Goal: Use online tool/utility: Utilize a website feature to perform a specific function

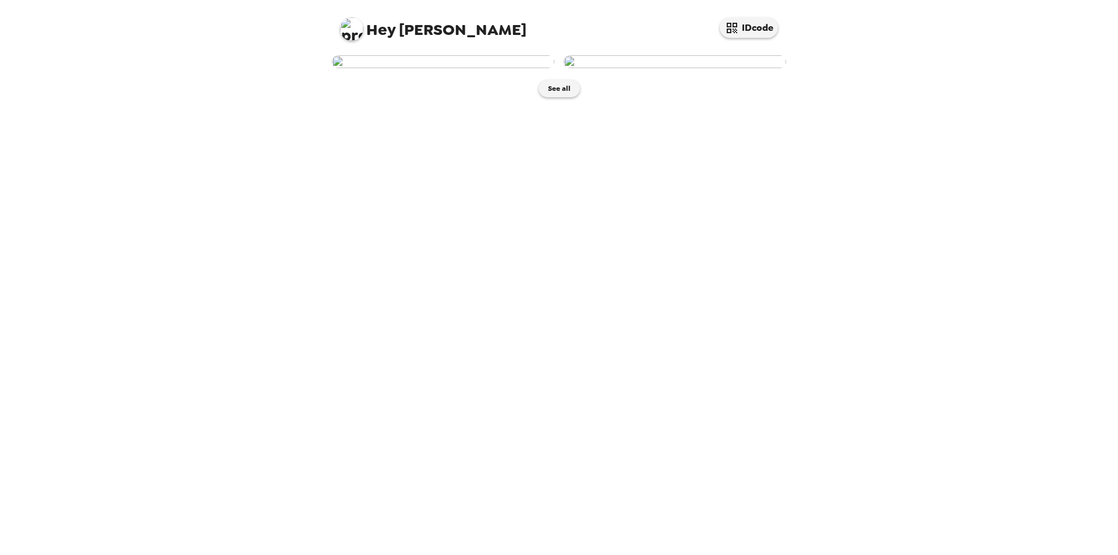
click at [668, 68] on img at bounding box center [674, 61] width 222 height 13
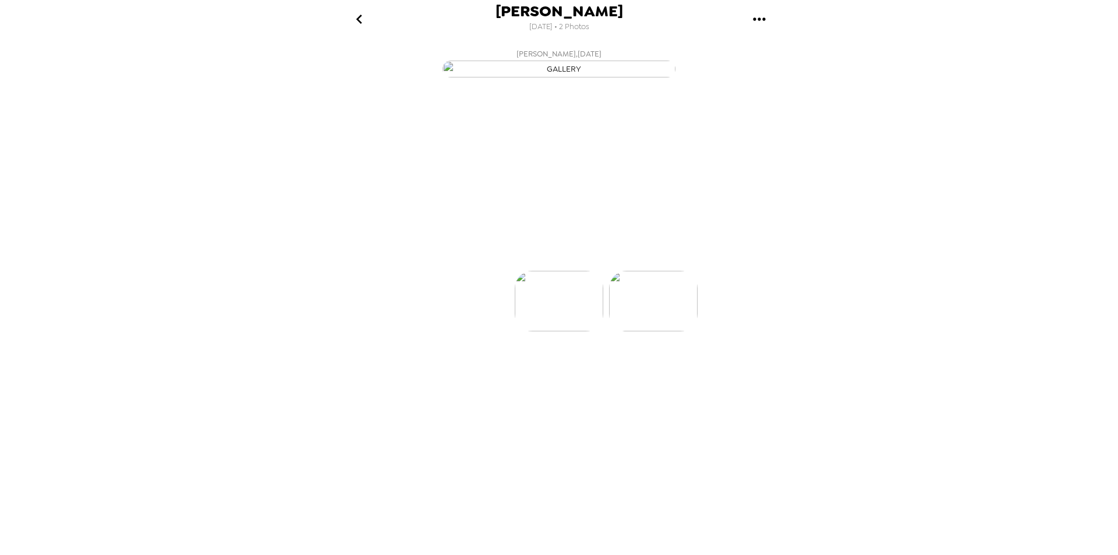
scroll to position [0, 93]
click at [551, 257] on p "Backdrops" at bounding box center [545, 250] width 53 height 14
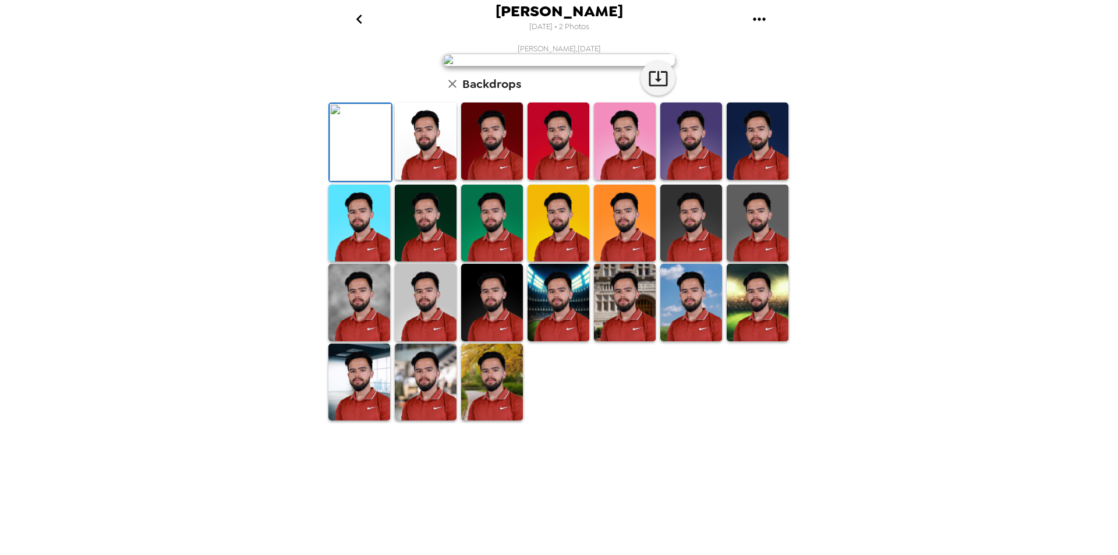
scroll to position [58, 0]
click at [431, 262] on img at bounding box center [426, 223] width 62 height 77
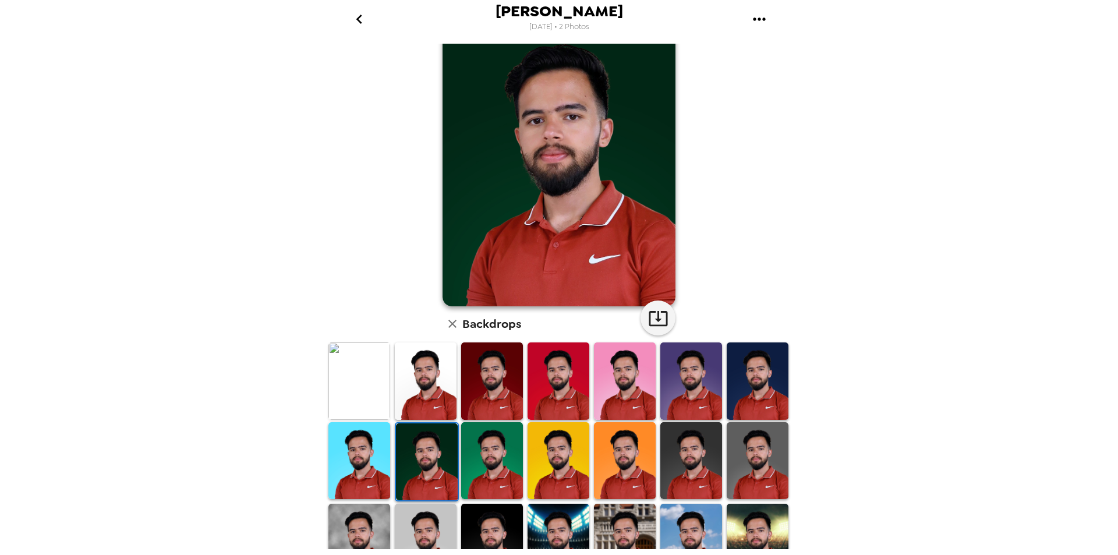
scroll to position [116, 0]
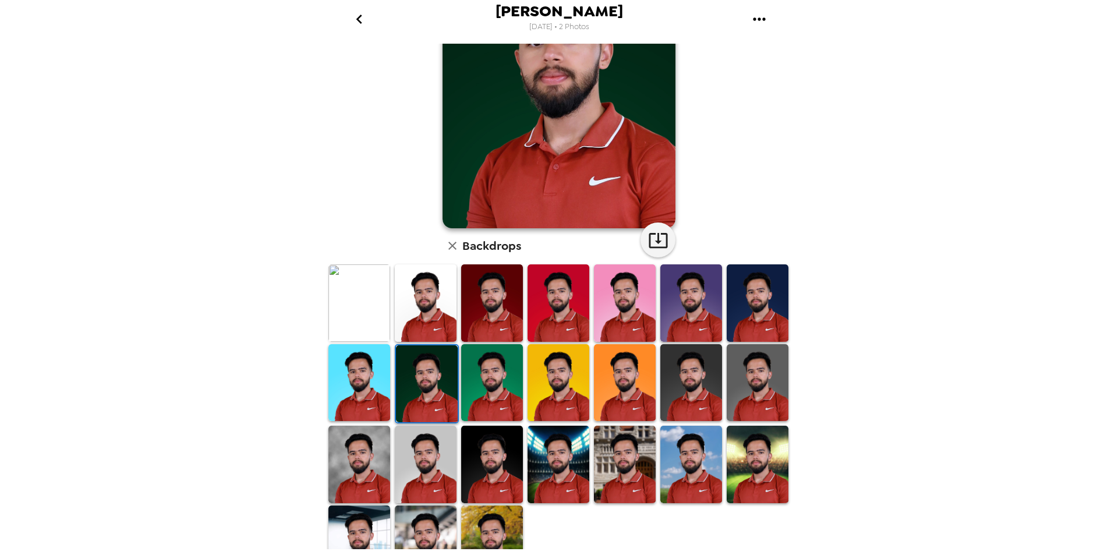
click at [421, 467] on img at bounding box center [426, 463] width 62 height 77
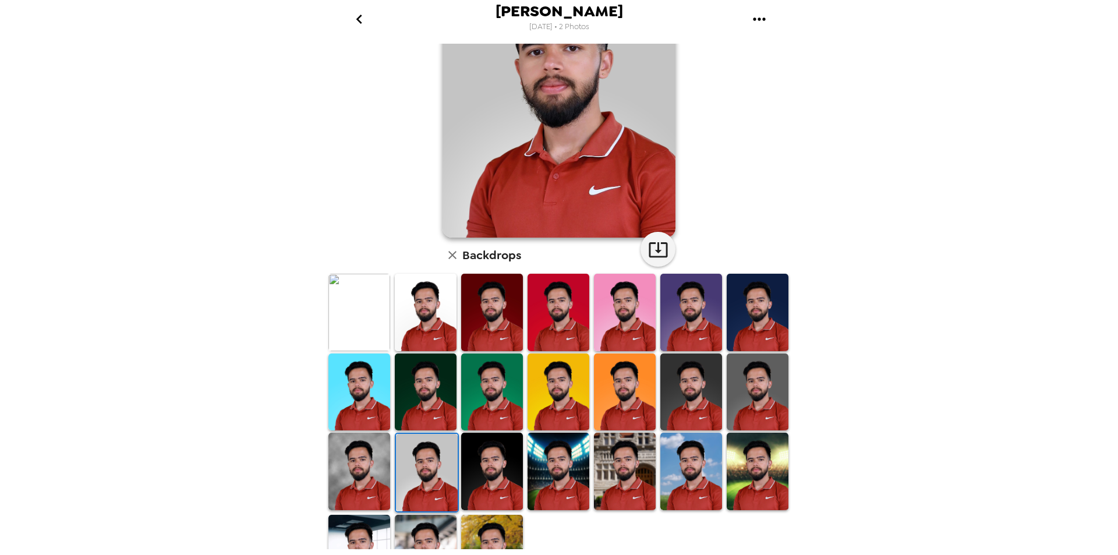
scroll to position [86, 0]
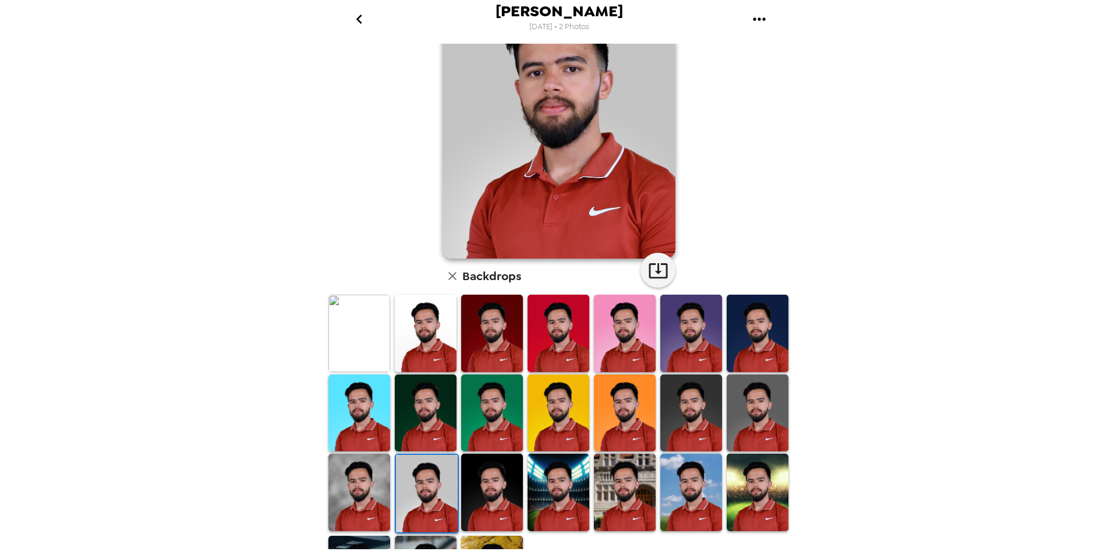
click at [362, 425] on img at bounding box center [359, 412] width 62 height 77
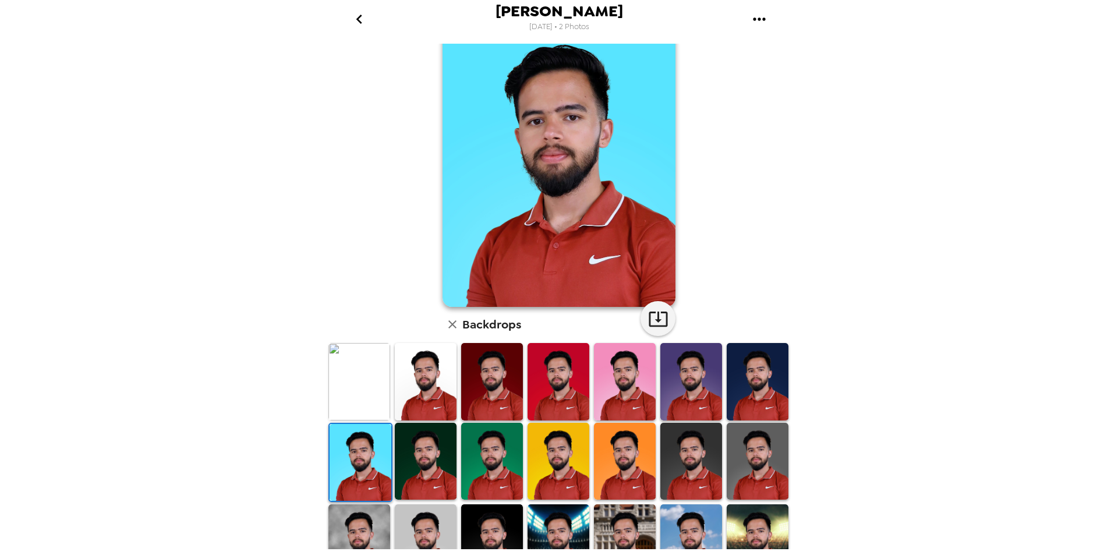
scroll to position [58, 0]
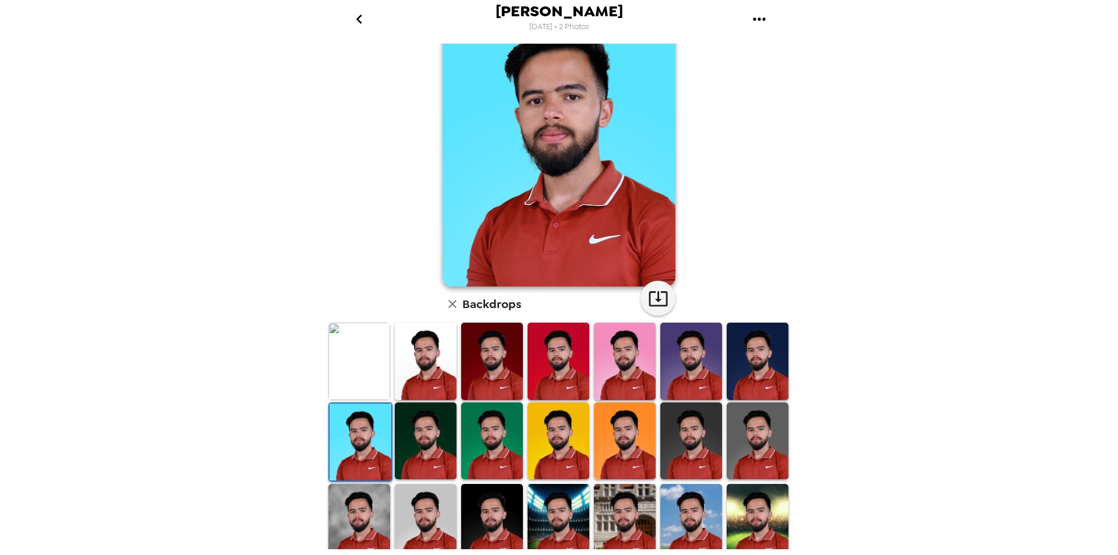
click at [628, 459] on img at bounding box center [625, 440] width 62 height 77
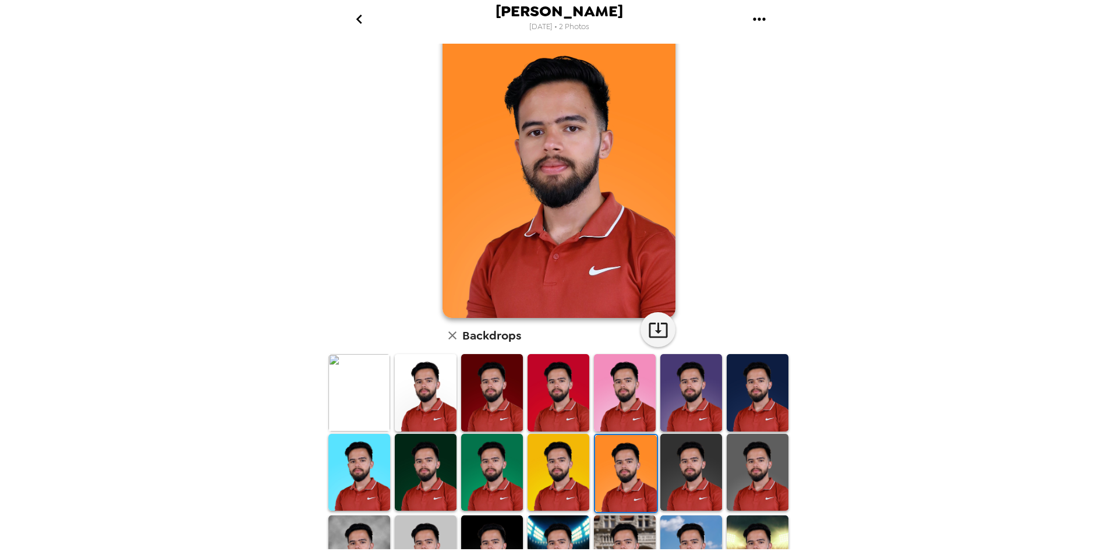
scroll to position [0, 0]
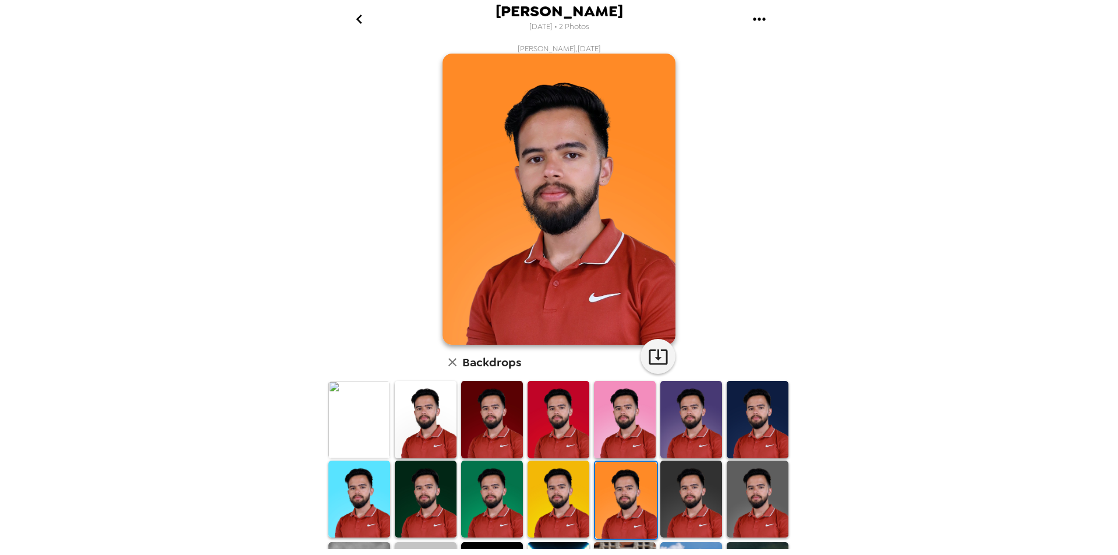
click at [430, 425] on img at bounding box center [426, 419] width 62 height 77
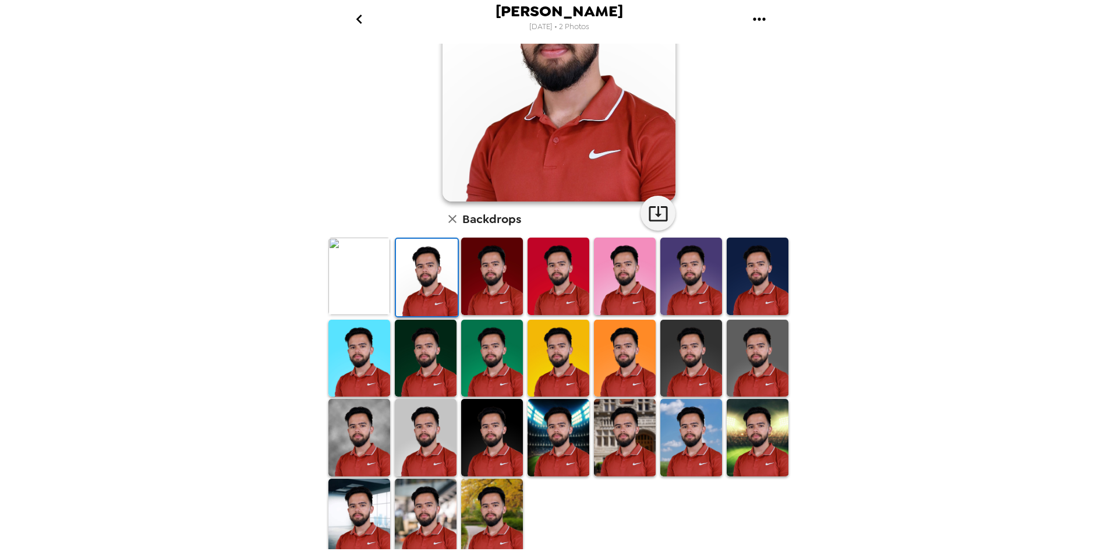
scroll to position [144, 0]
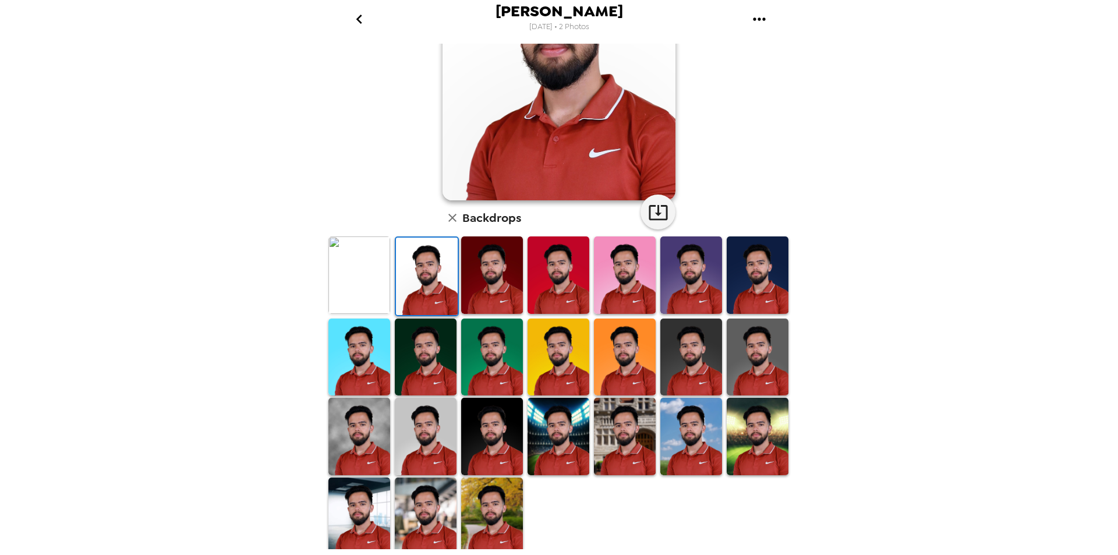
click at [618, 434] on img at bounding box center [625, 436] width 62 height 77
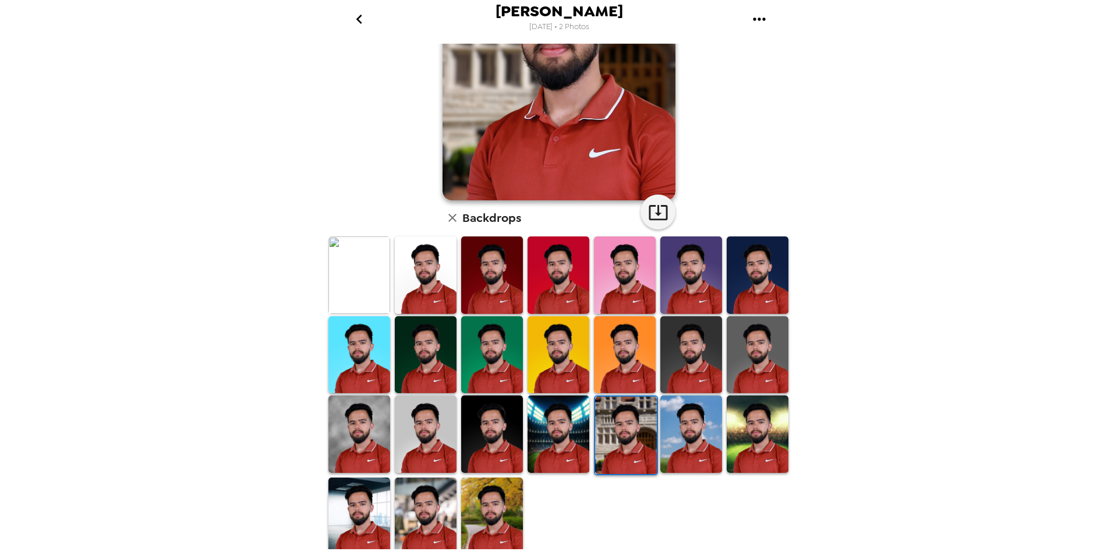
click at [484, 490] on img at bounding box center [492, 515] width 62 height 77
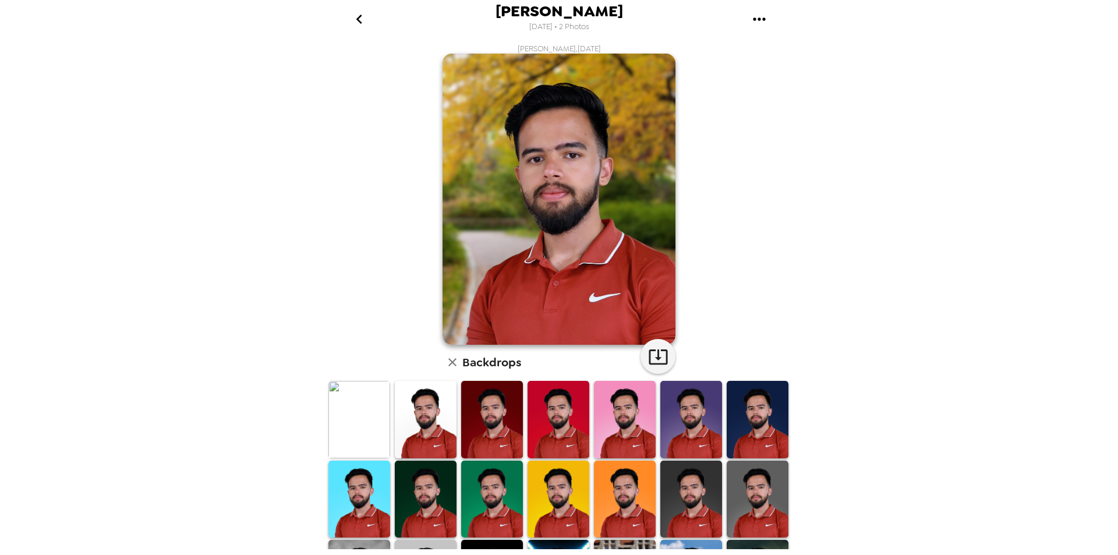
scroll to position [58, 0]
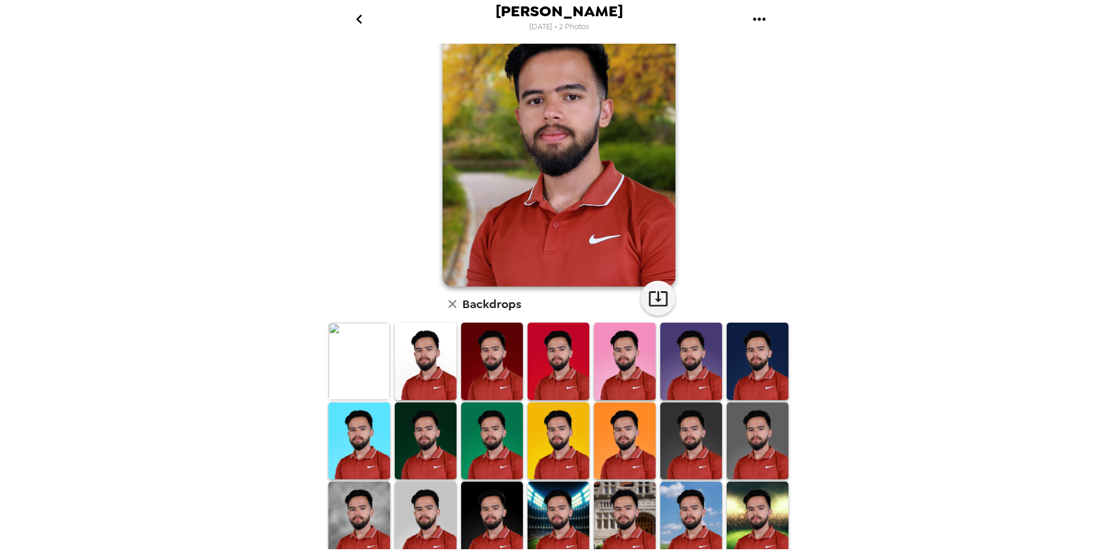
click at [405, 491] on img at bounding box center [426, 519] width 62 height 77
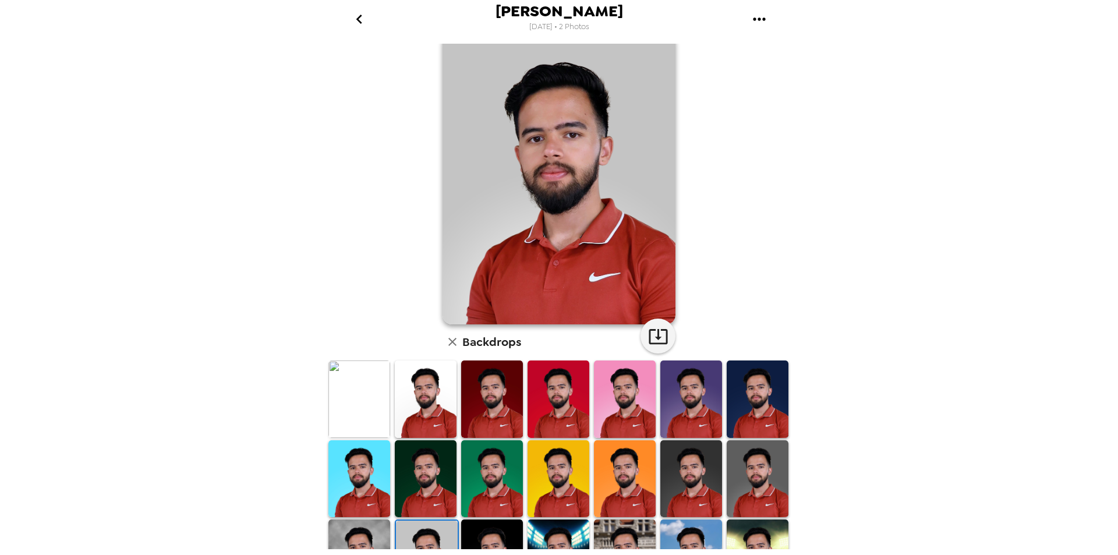
scroll to position [0, 0]
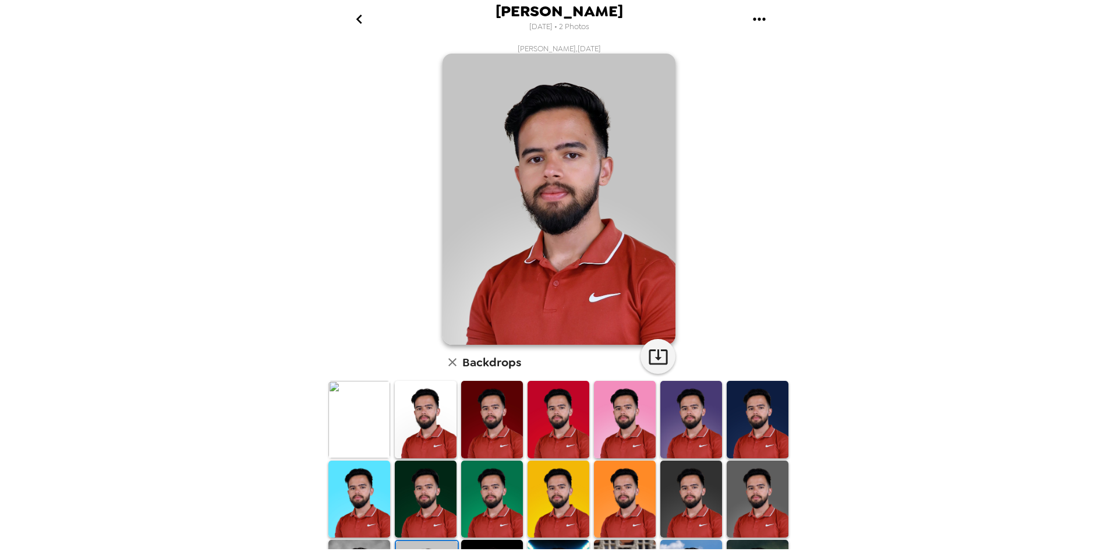
click at [742, 466] on img at bounding box center [757, 498] width 62 height 77
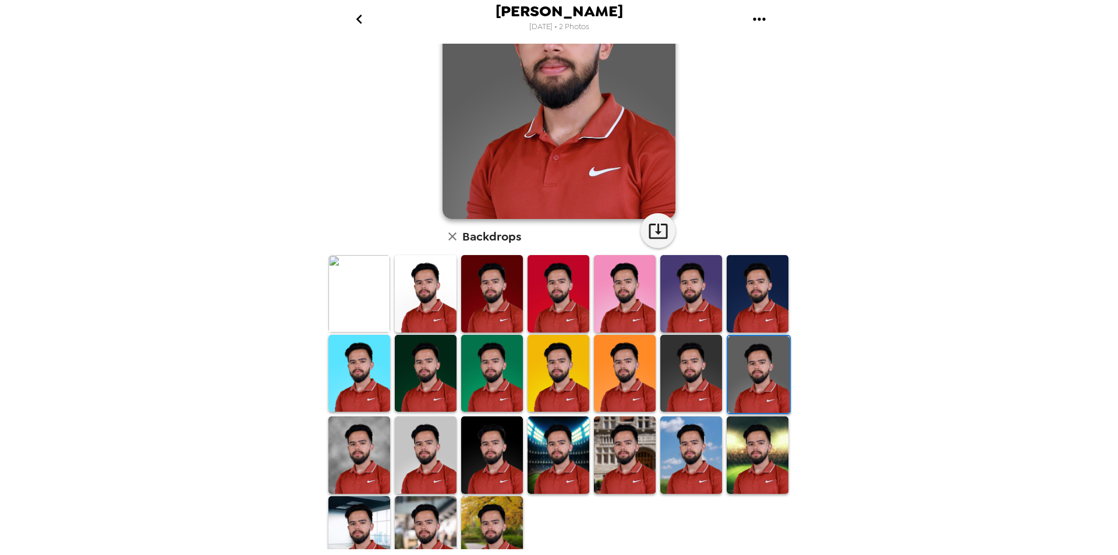
scroll to position [144, 0]
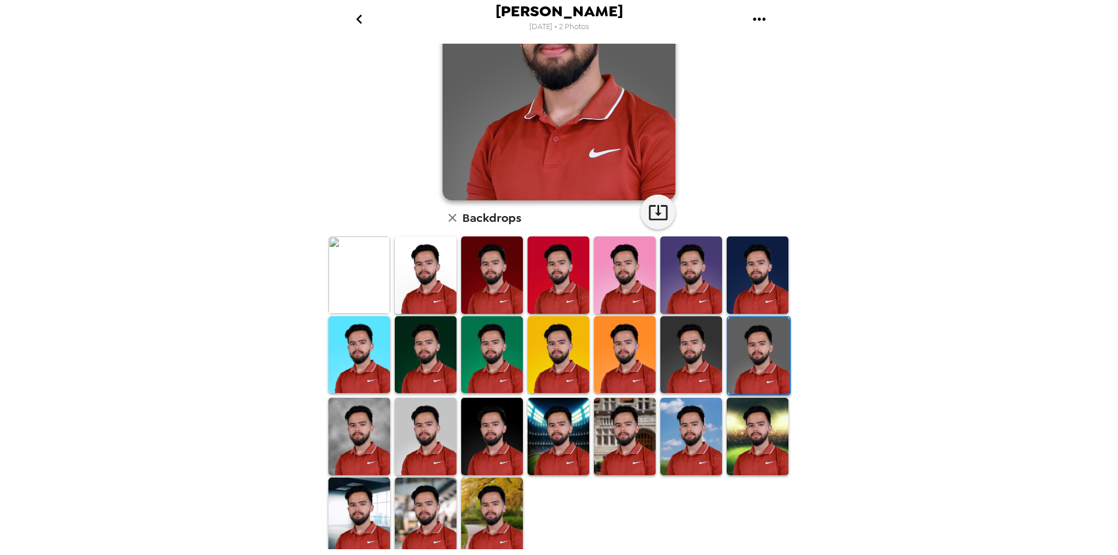
click at [370, 430] on img at bounding box center [359, 436] width 62 height 77
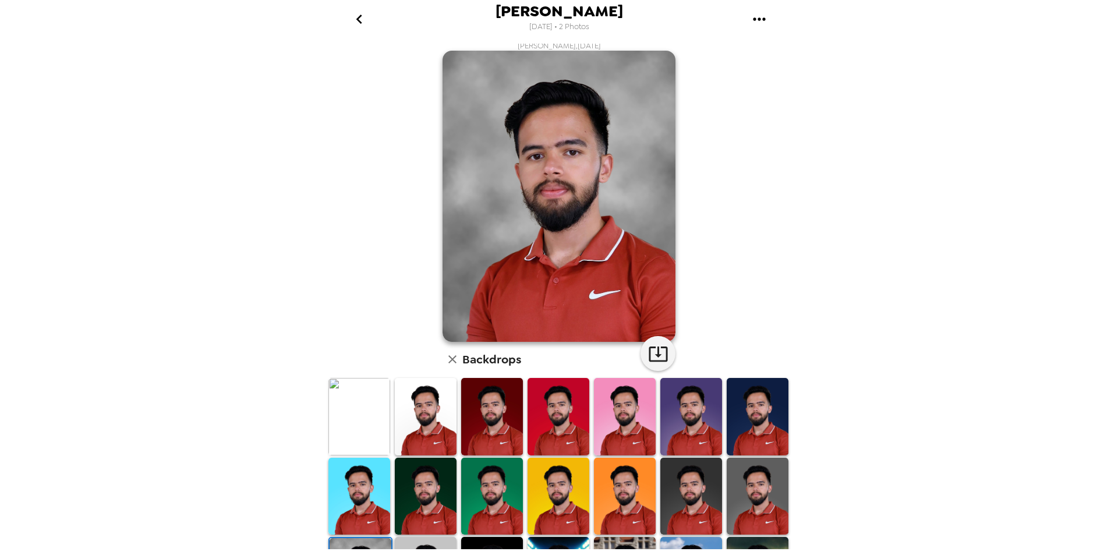
scroll to position [0, 0]
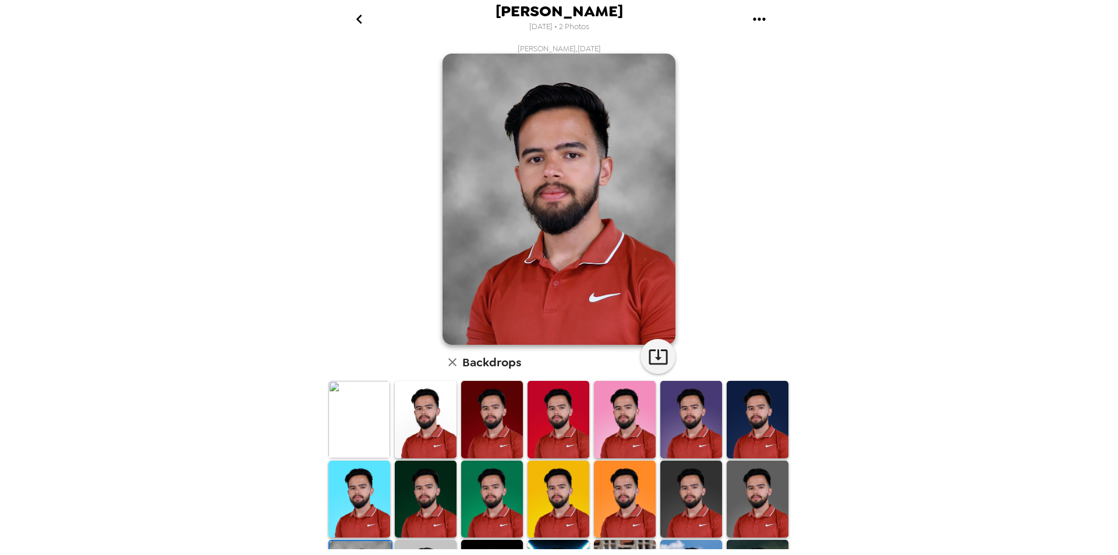
click at [365, 19] on icon "go back" at bounding box center [359, 19] width 19 height 19
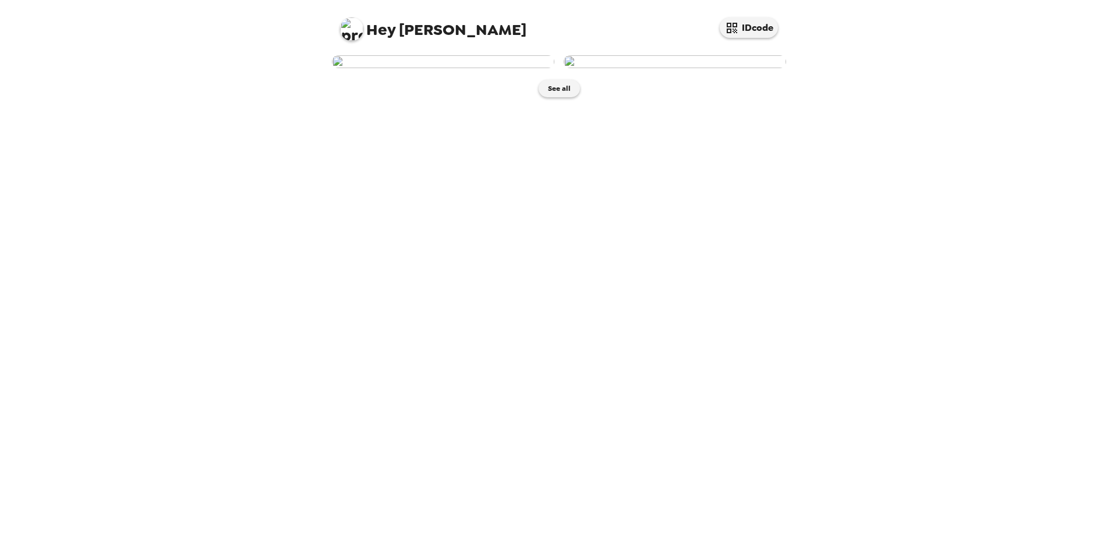
click at [445, 68] on img at bounding box center [443, 61] width 222 height 13
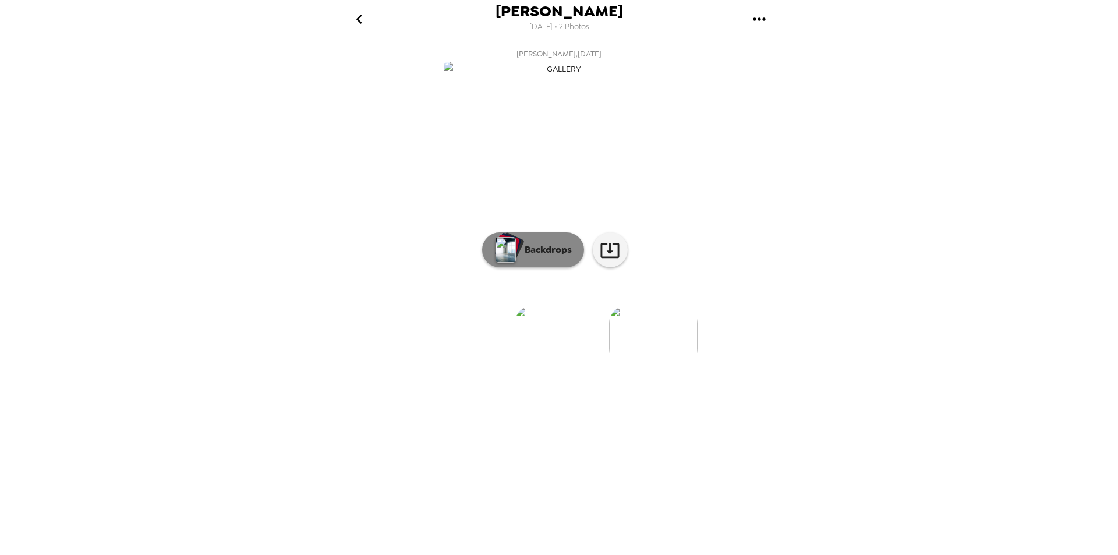
click at [526, 257] on p "Backdrops" at bounding box center [545, 250] width 53 height 14
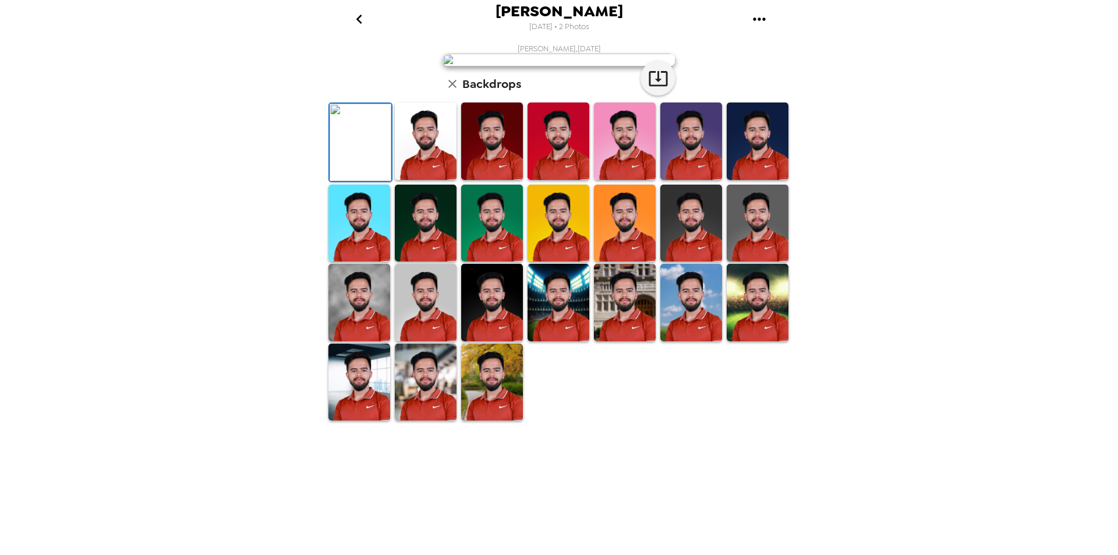
scroll to position [144, 0]
click at [363, 341] on img at bounding box center [359, 302] width 62 height 77
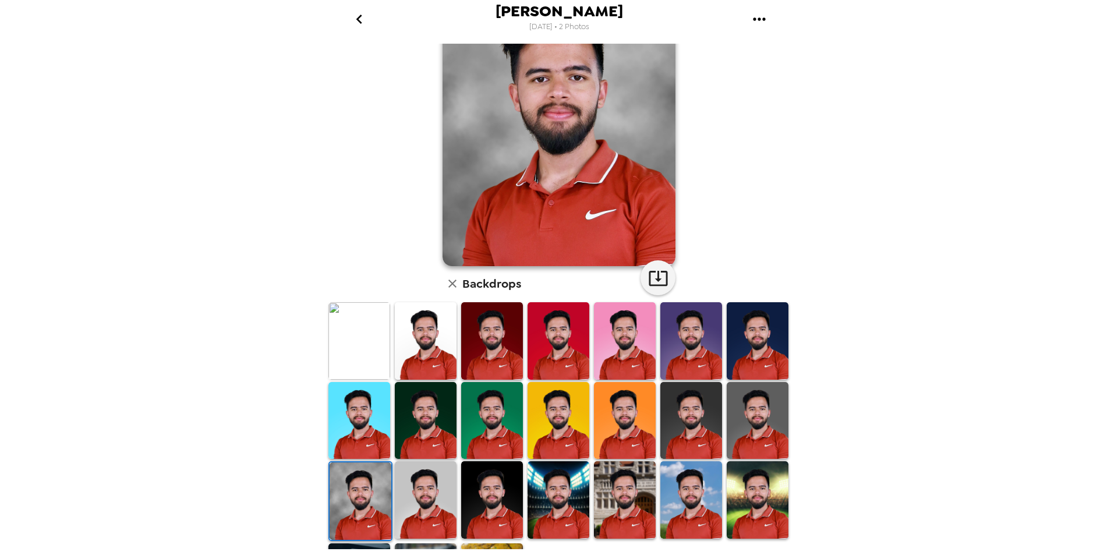
scroll to position [0, 0]
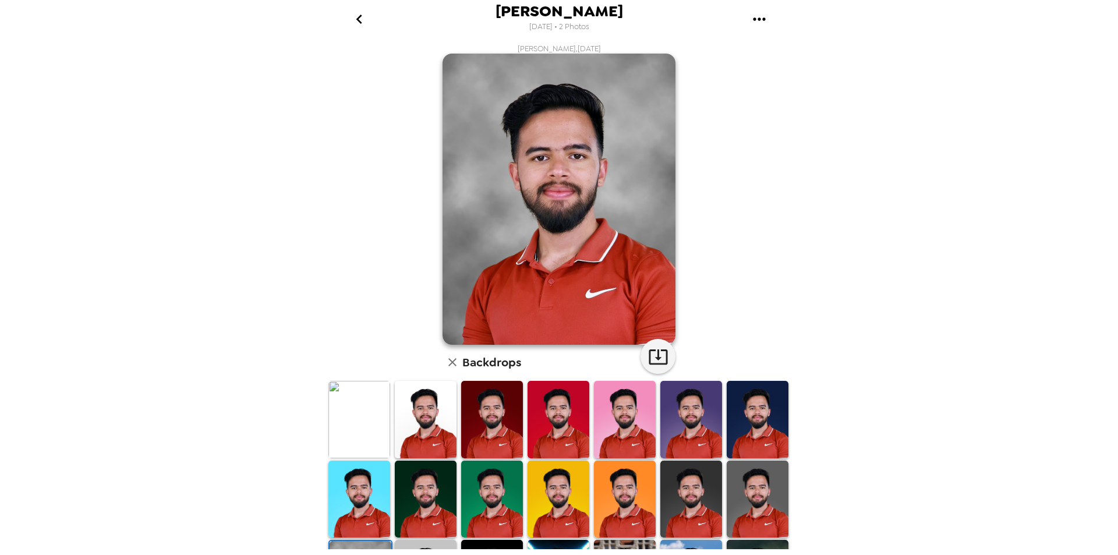
click at [746, 477] on img at bounding box center [757, 498] width 62 height 77
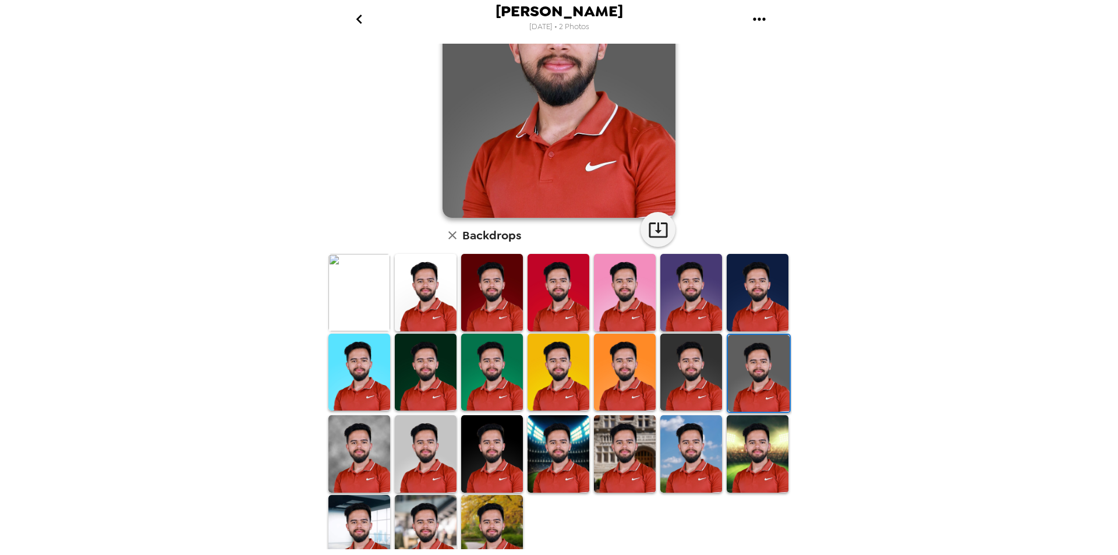
scroll to position [144, 0]
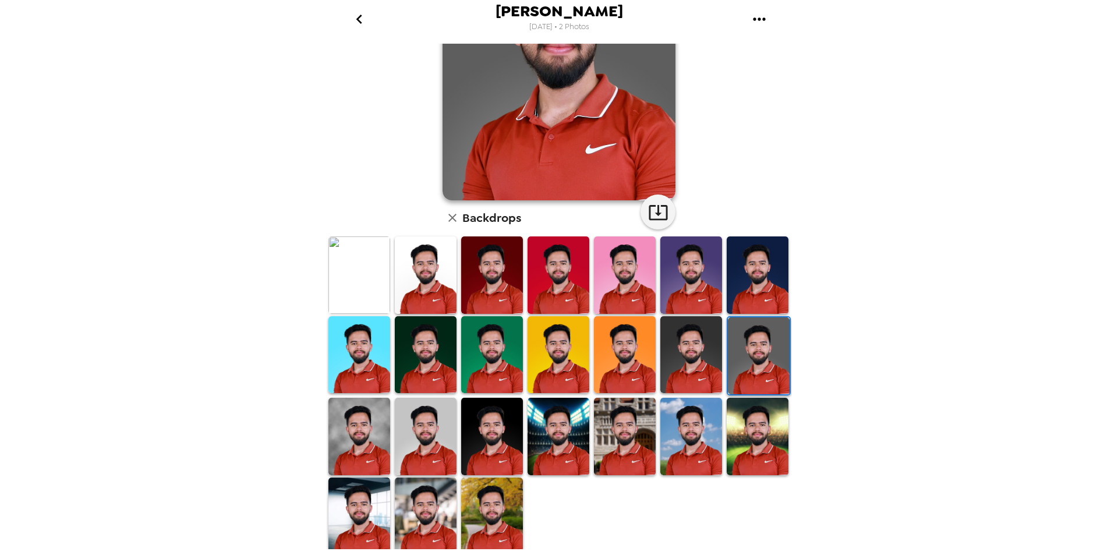
click at [499, 437] on img at bounding box center [492, 436] width 62 height 77
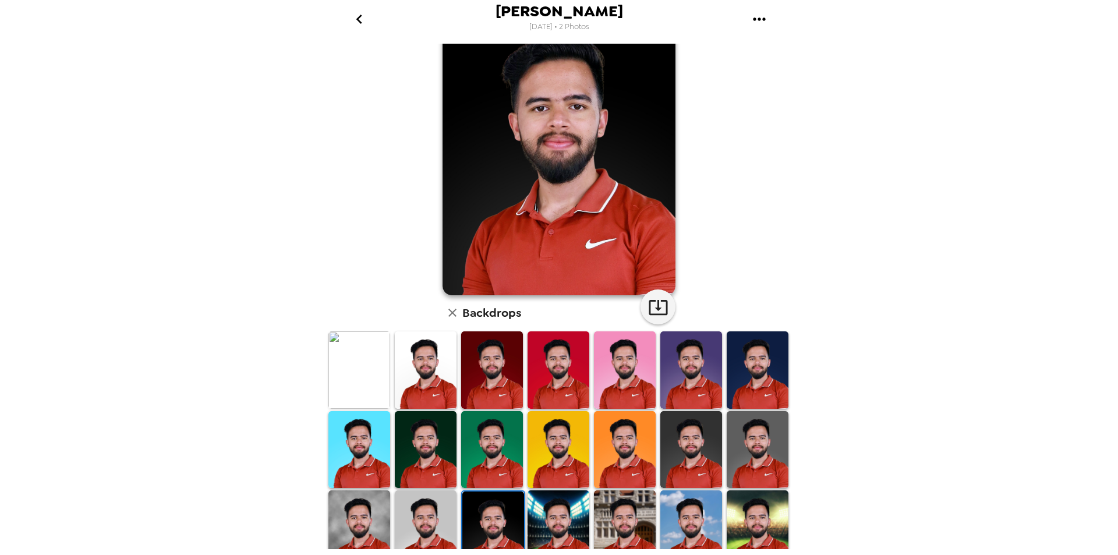
scroll to position [116, 0]
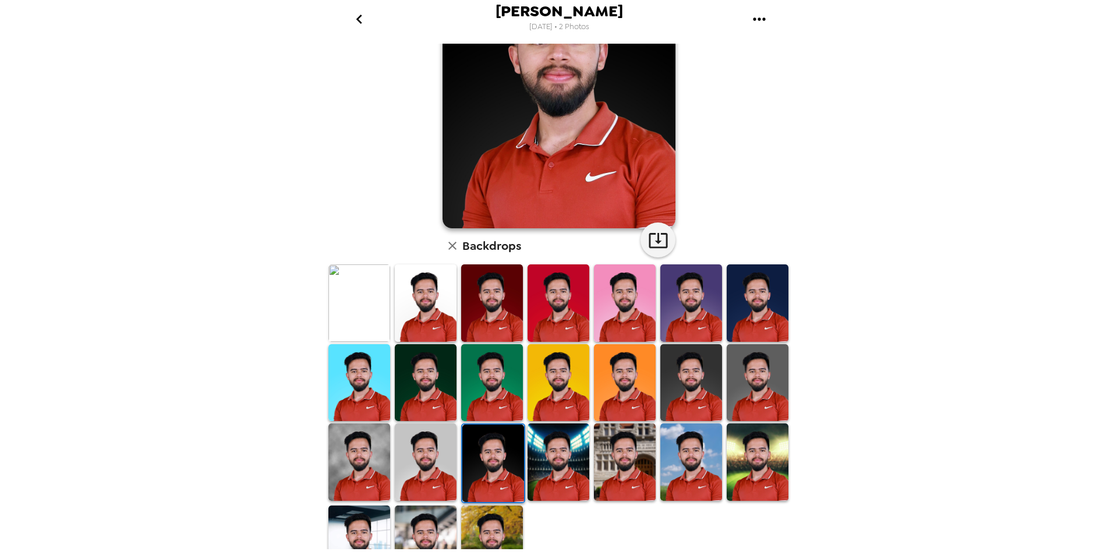
click at [444, 469] on img at bounding box center [426, 461] width 62 height 77
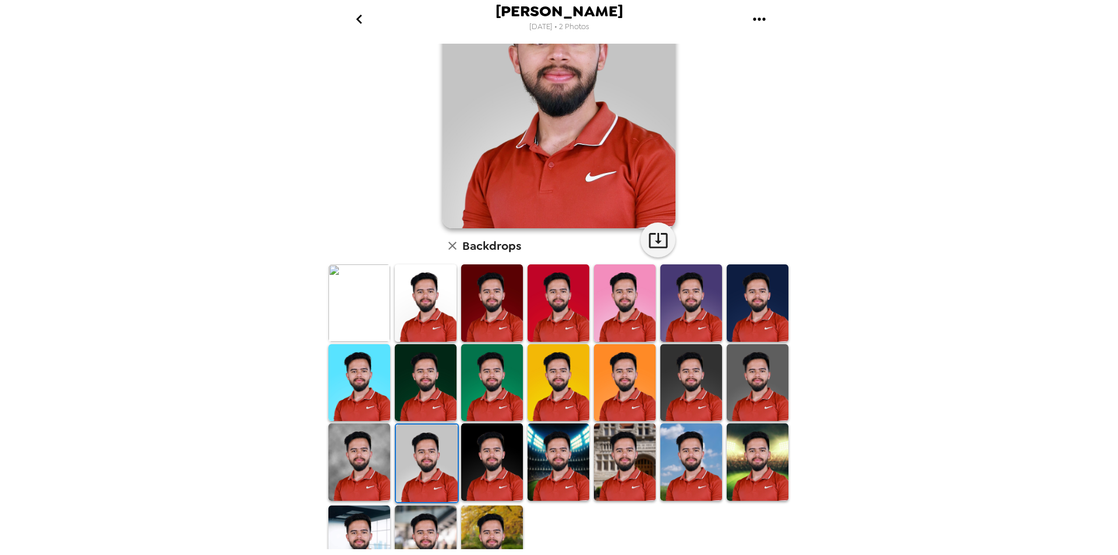
scroll to position [0, 0]
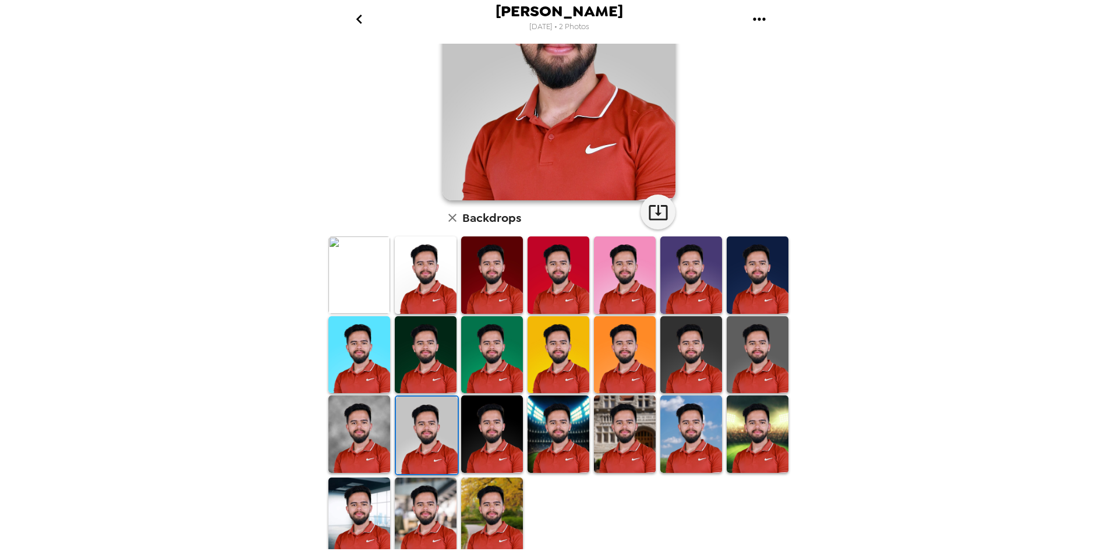
click at [376, 439] on img at bounding box center [359, 433] width 62 height 77
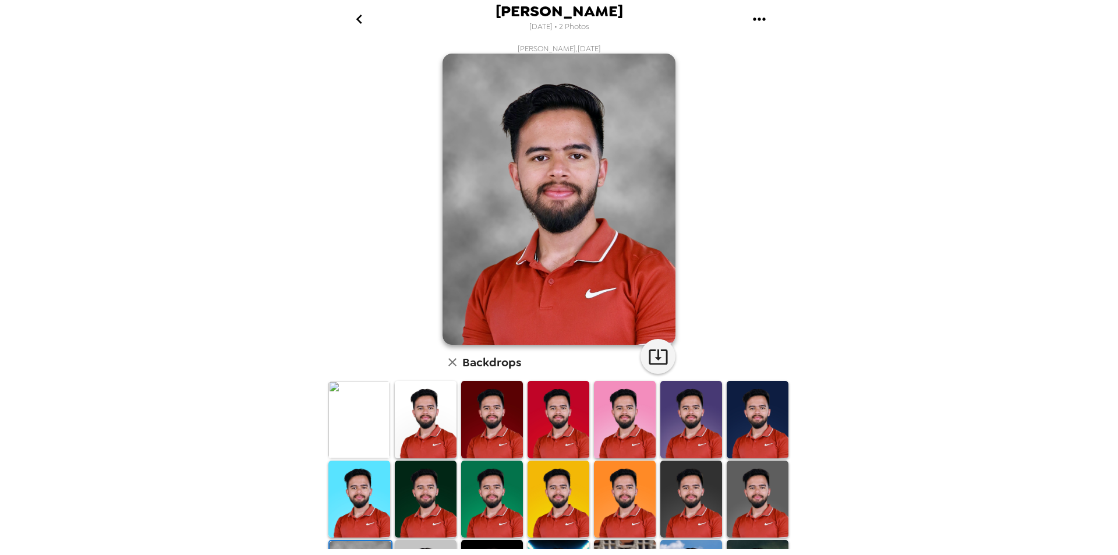
click at [743, 487] on img at bounding box center [757, 498] width 62 height 77
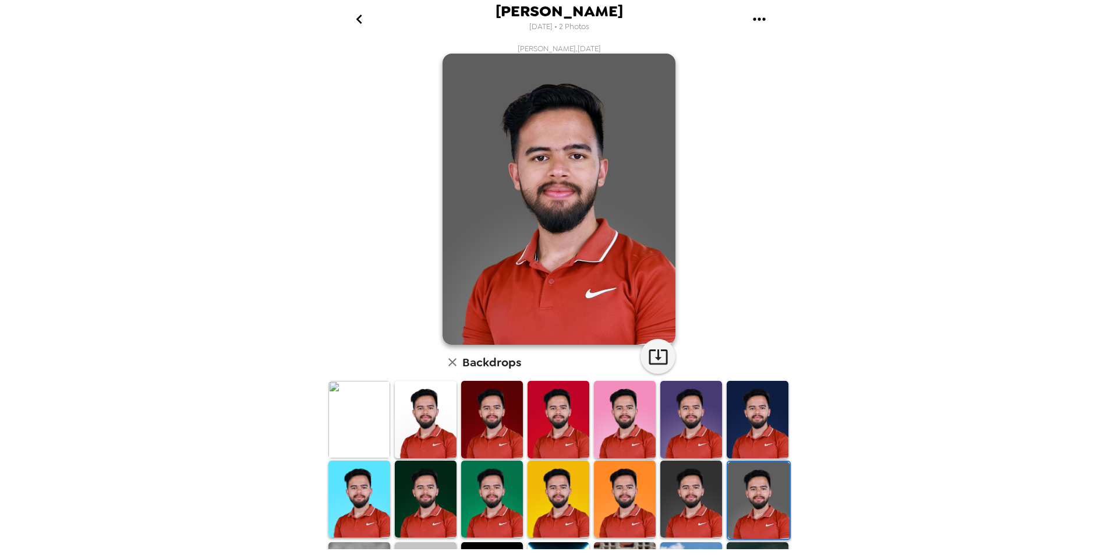
click at [666, 495] on img at bounding box center [691, 498] width 62 height 77
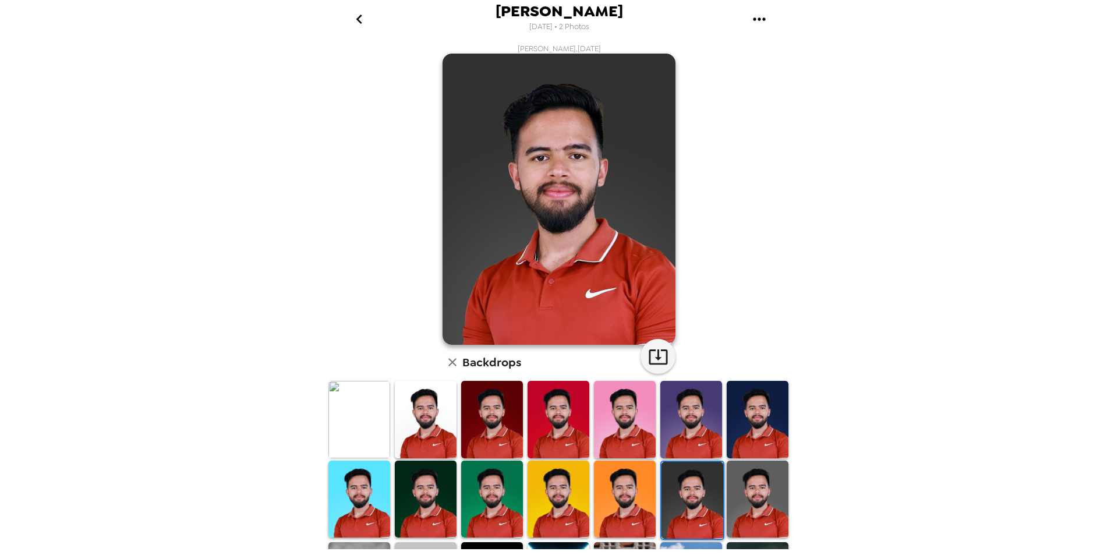
click at [414, 490] on img at bounding box center [426, 498] width 62 height 77
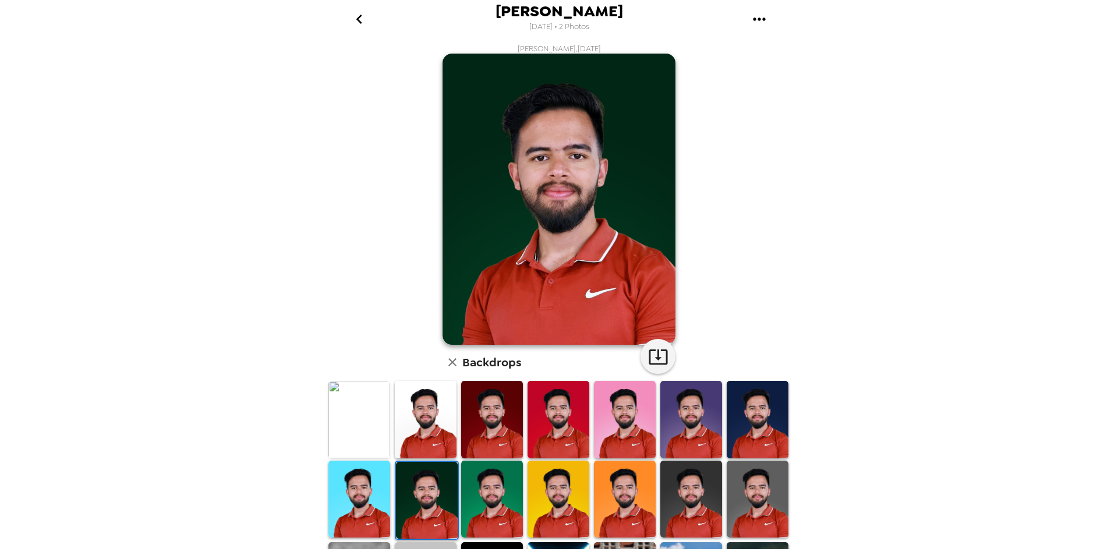
click at [481, 442] on img at bounding box center [492, 419] width 62 height 77
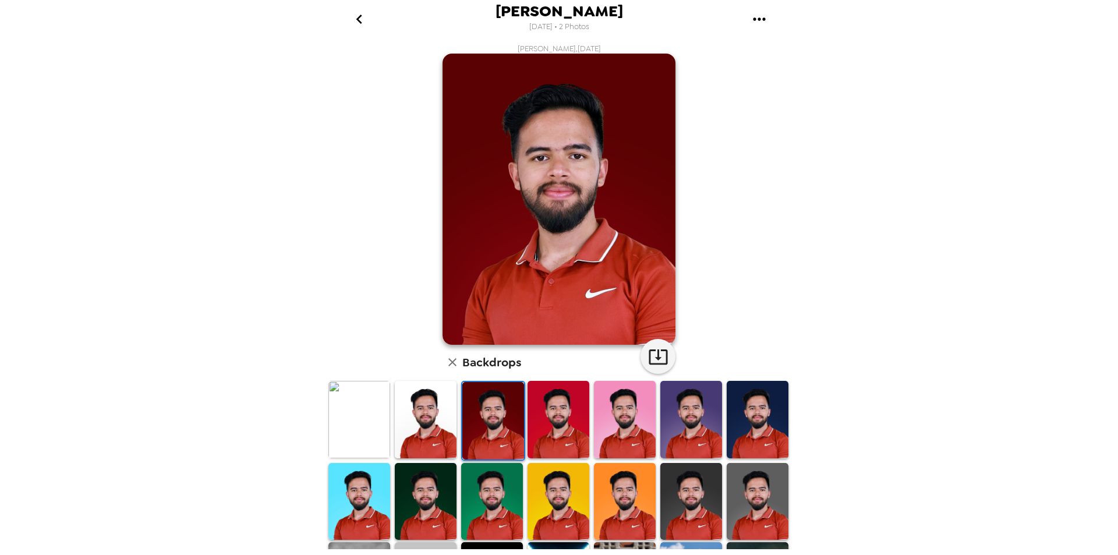
click at [423, 441] on img at bounding box center [426, 419] width 62 height 77
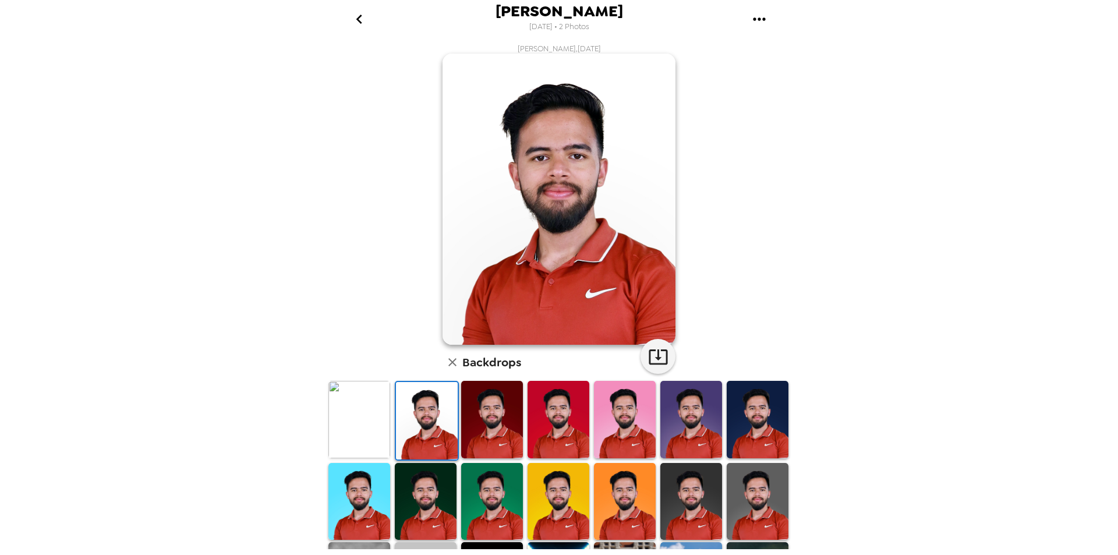
click at [613, 438] on img at bounding box center [625, 419] width 62 height 77
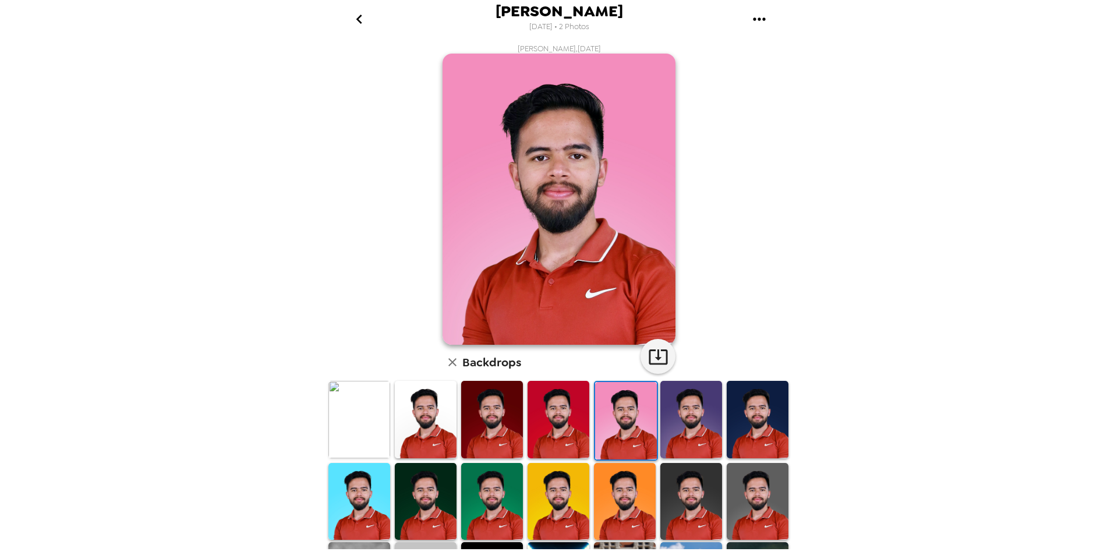
click at [682, 435] on img at bounding box center [691, 419] width 62 height 77
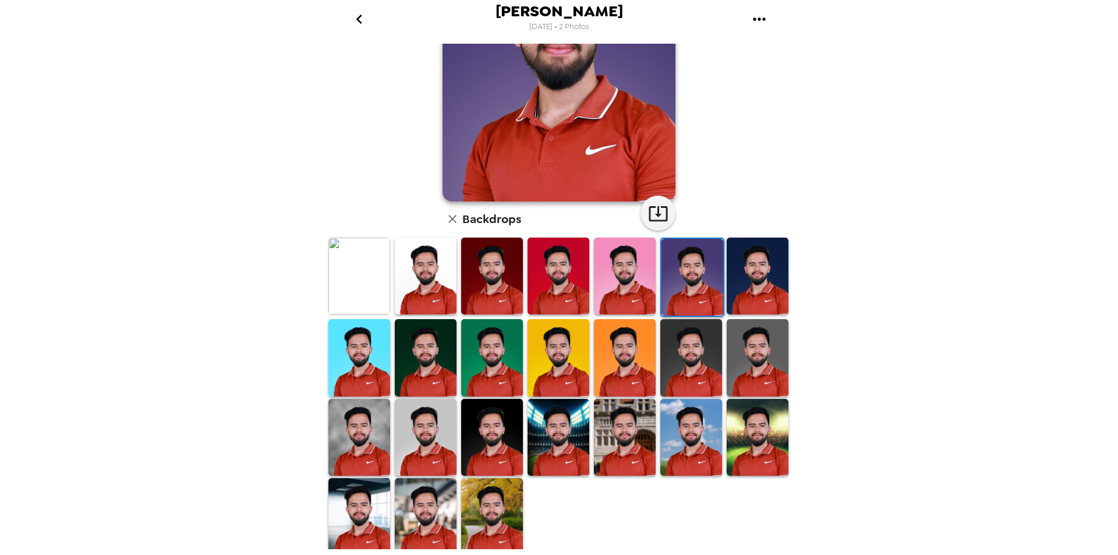
scroll to position [144, 0]
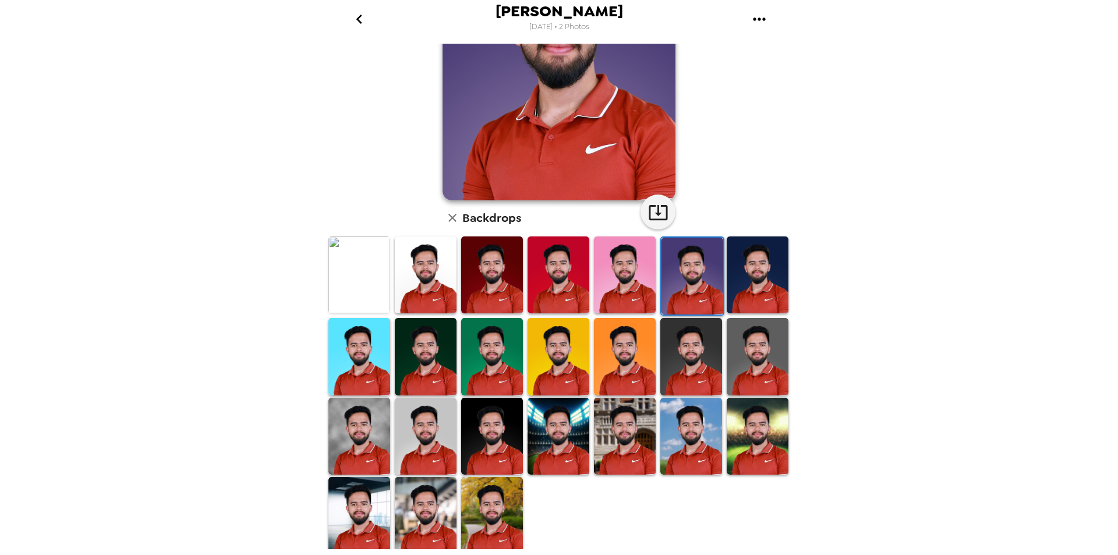
click at [469, 509] on img at bounding box center [492, 515] width 62 height 77
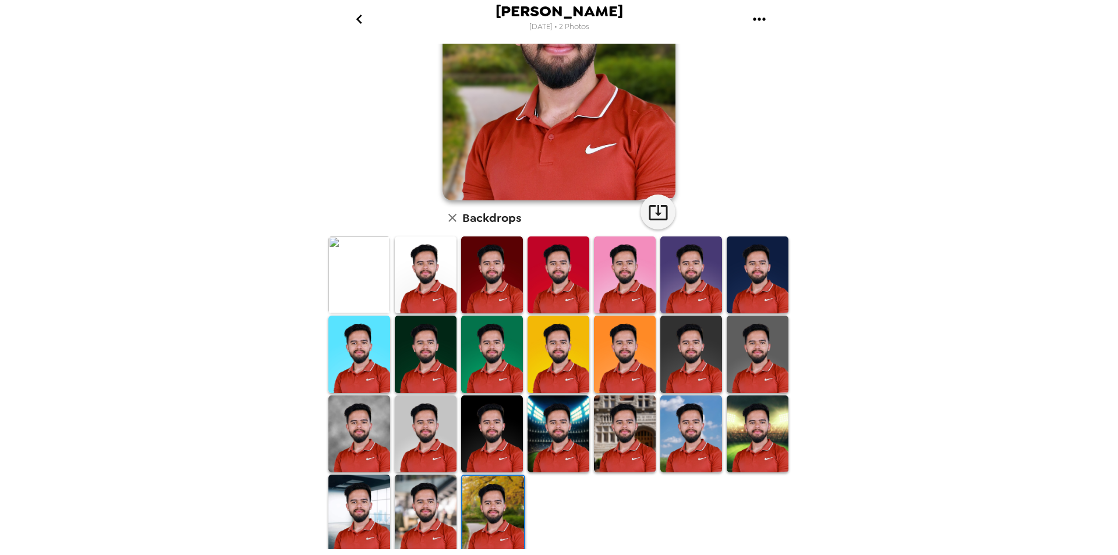
scroll to position [0, 0]
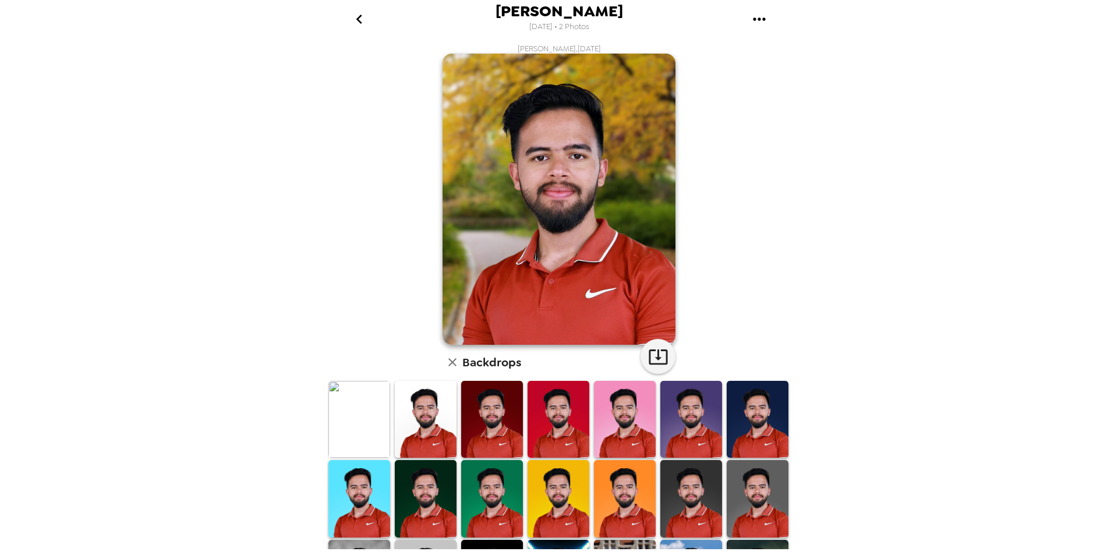
click at [485, 428] on img at bounding box center [492, 419] width 62 height 77
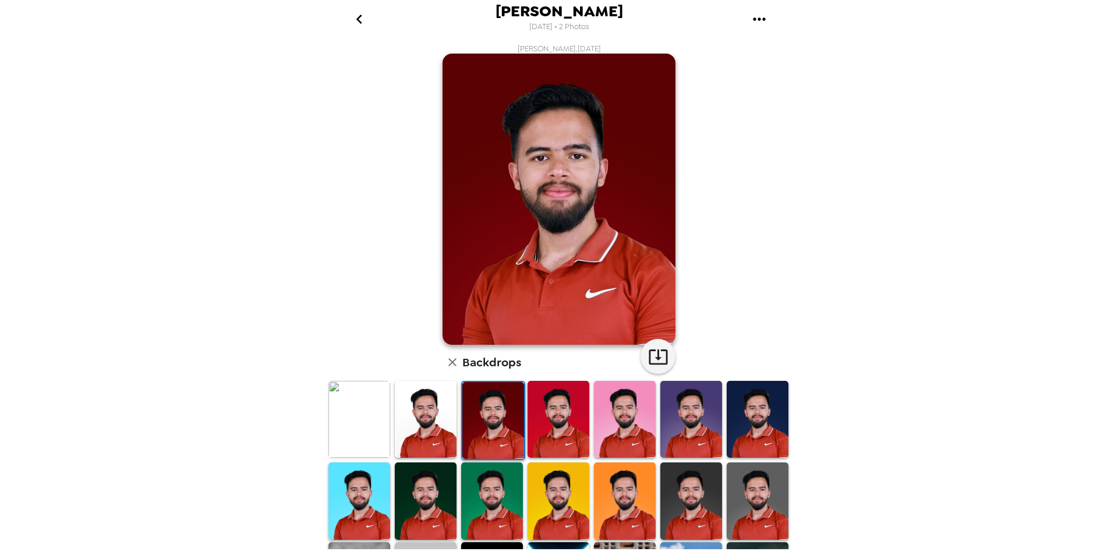
click at [551, 424] on img at bounding box center [558, 419] width 62 height 77
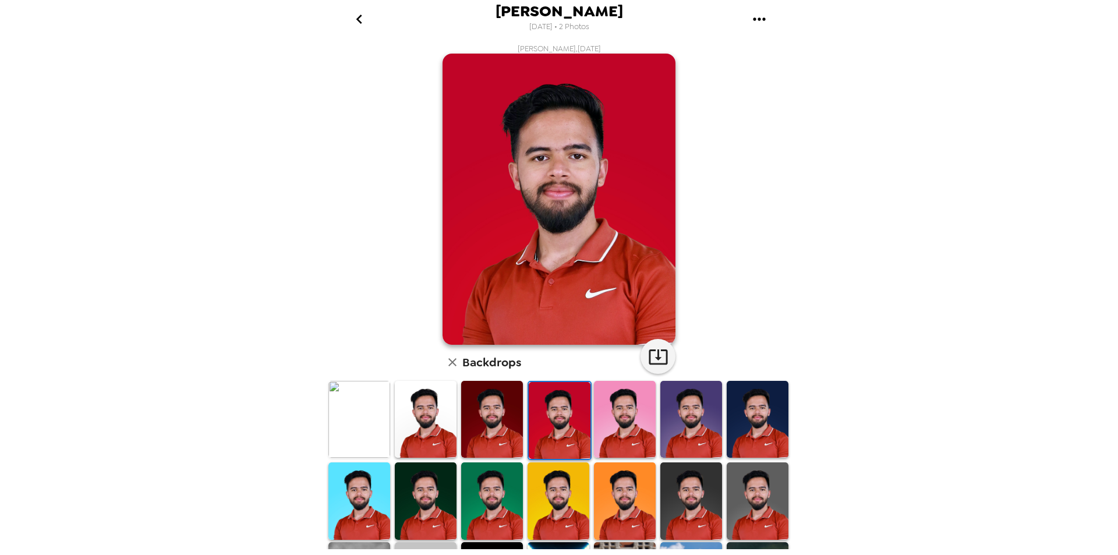
click at [600, 421] on img at bounding box center [625, 419] width 62 height 77
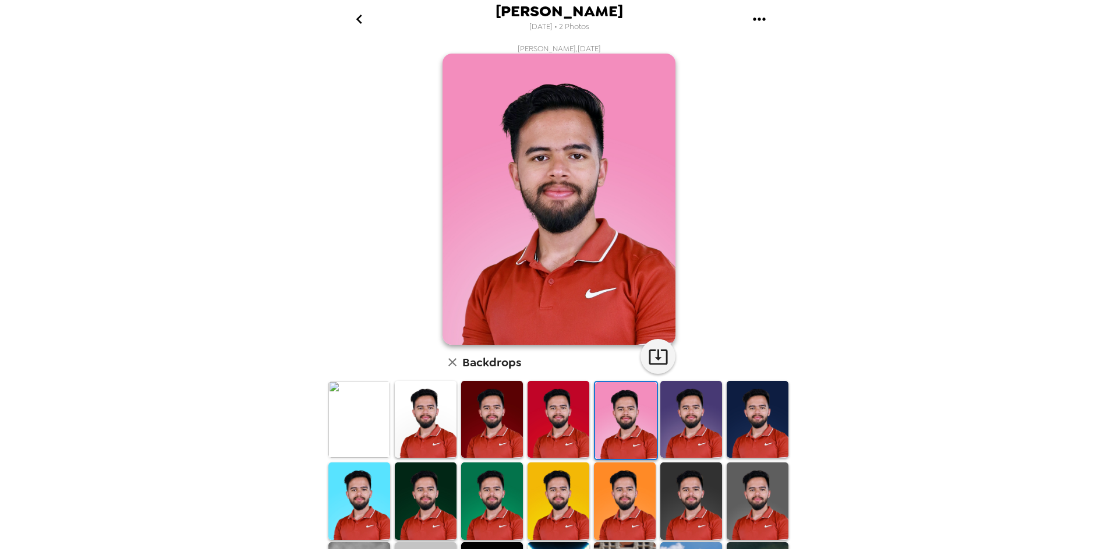
scroll to position [116, 0]
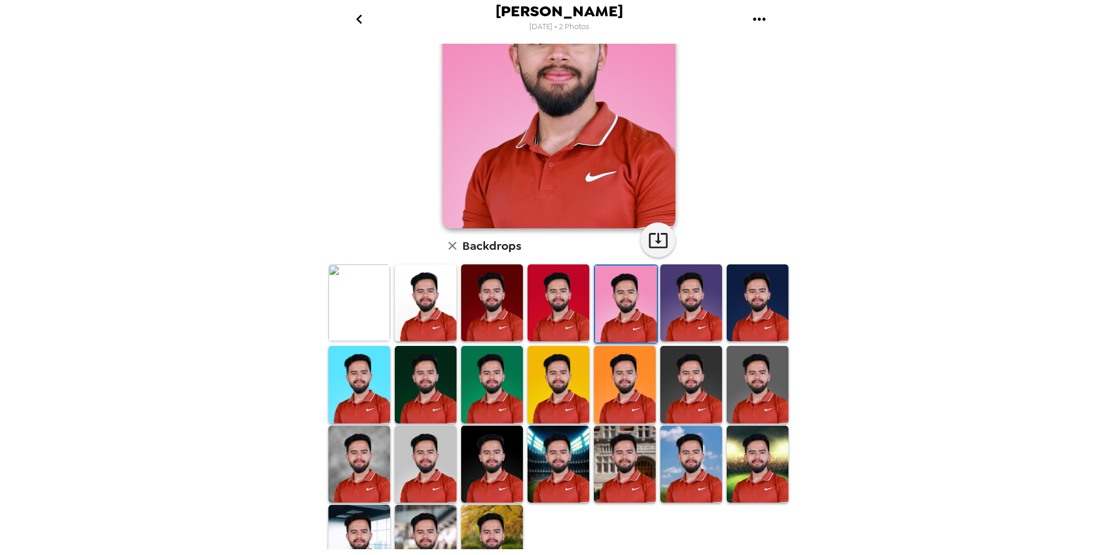
click at [356, 396] on img at bounding box center [359, 384] width 62 height 77
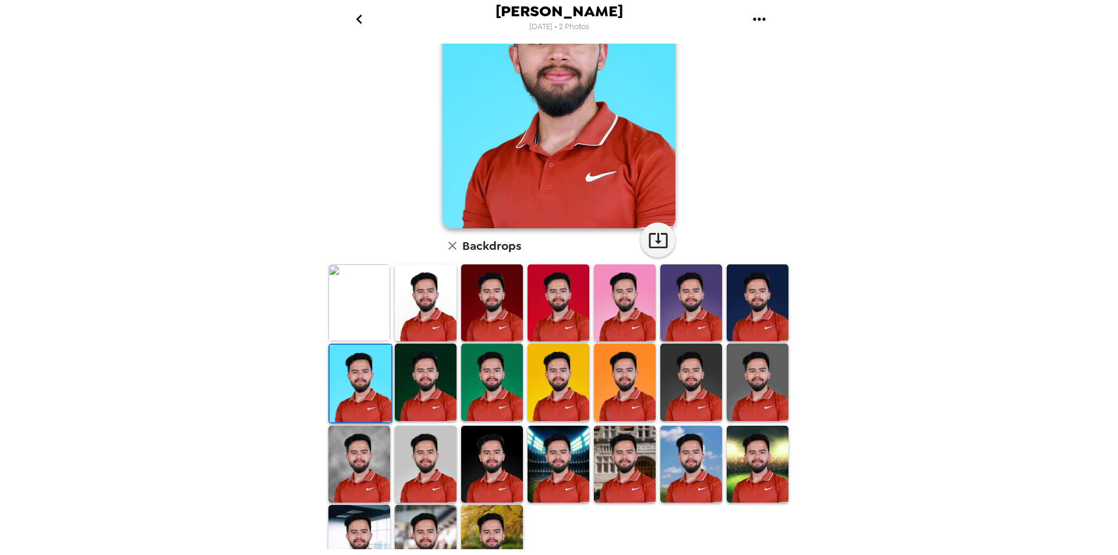
click at [354, 471] on img at bounding box center [359, 463] width 62 height 77
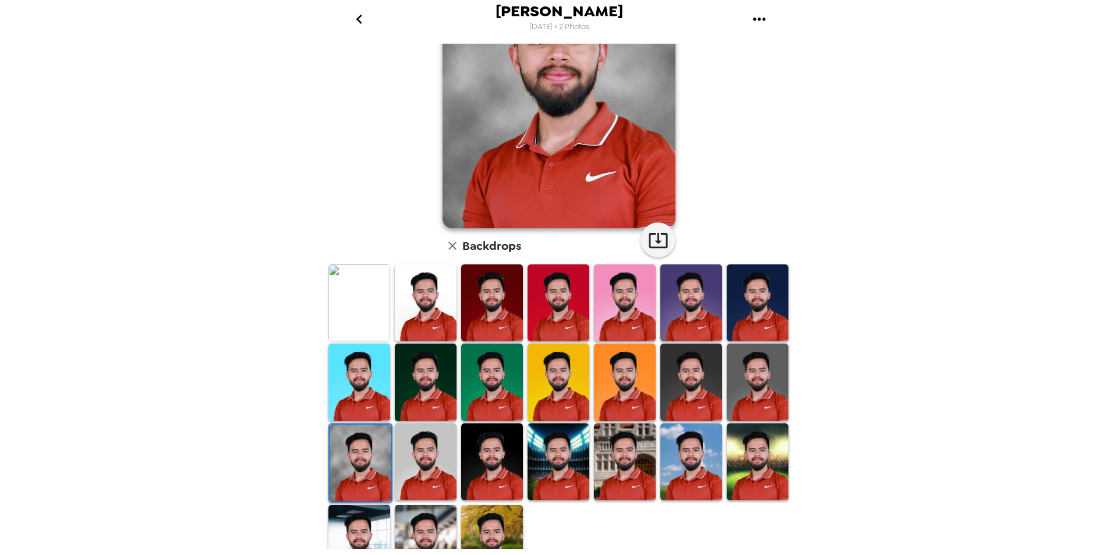
click at [416, 466] on img at bounding box center [426, 461] width 62 height 77
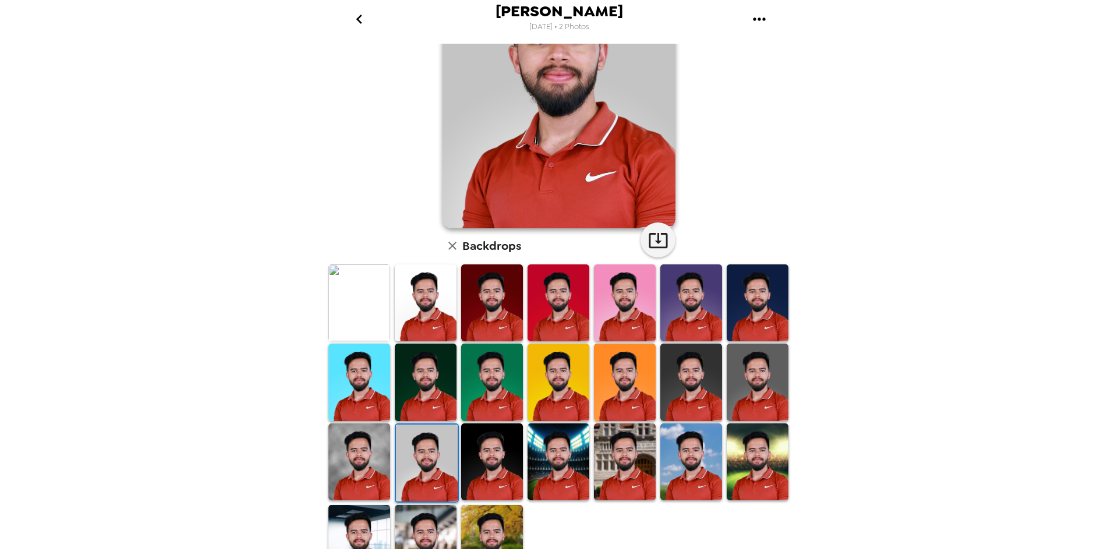
scroll to position [0, 0]
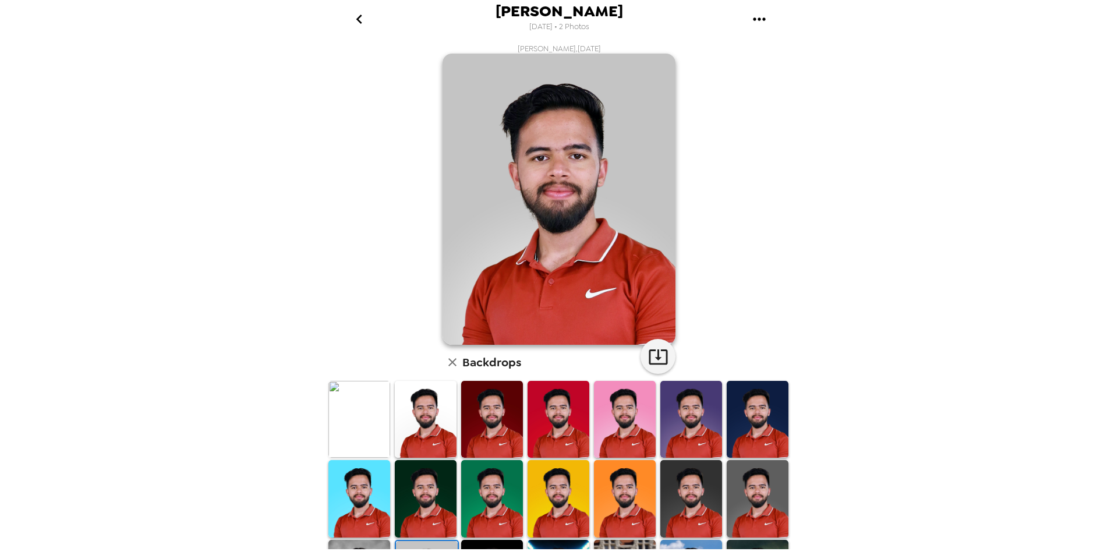
click at [361, 12] on icon "go back" at bounding box center [359, 19] width 19 height 19
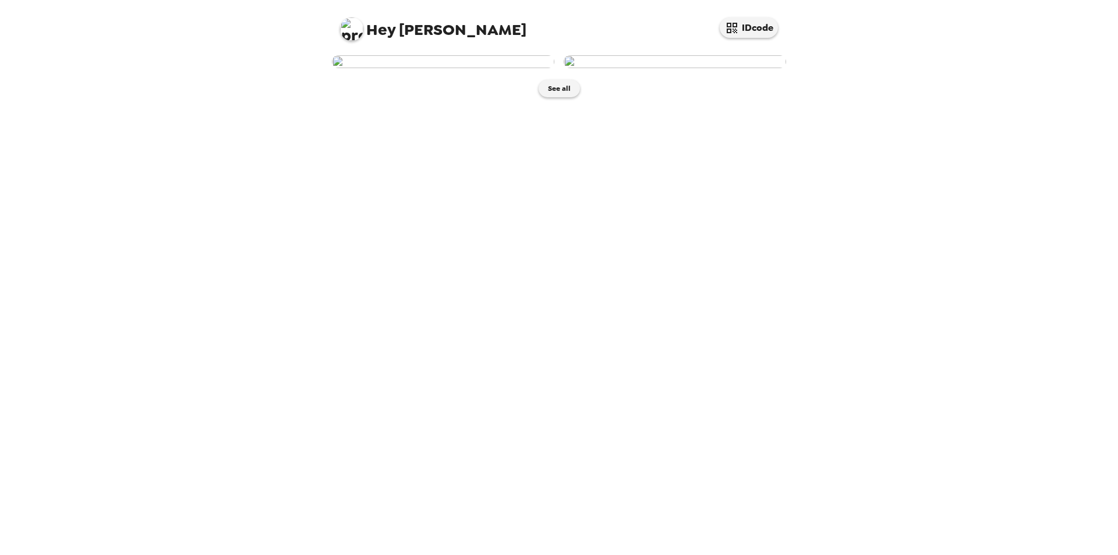
click at [677, 68] on img at bounding box center [674, 61] width 222 height 13
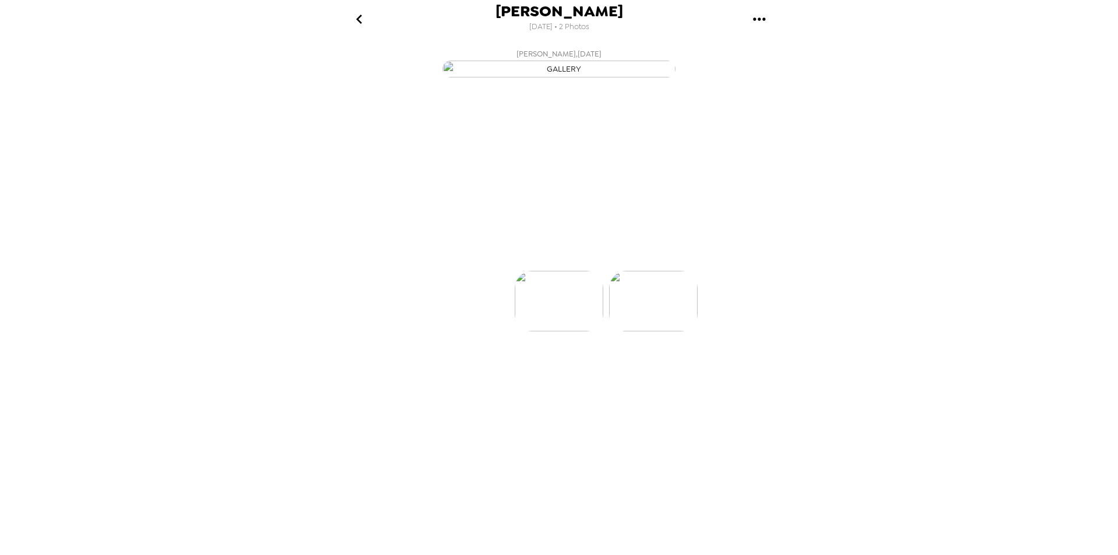
scroll to position [0, 93]
click at [549, 257] on p "Backdrops" at bounding box center [545, 250] width 53 height 14
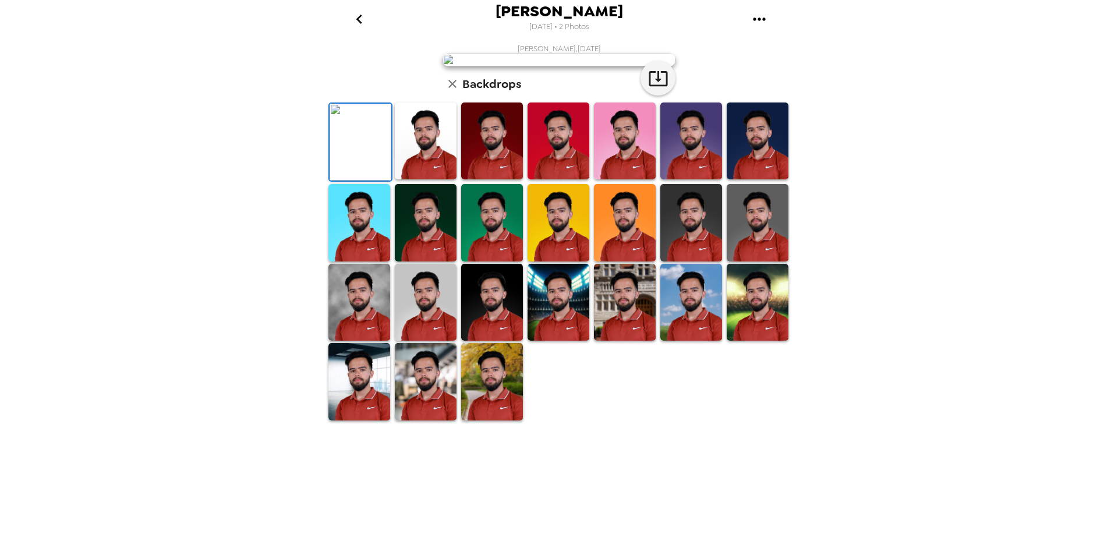
scroll to position [144, 0]
click at [365, 341] on img at bounding box center [359, 302] width 62 height 77
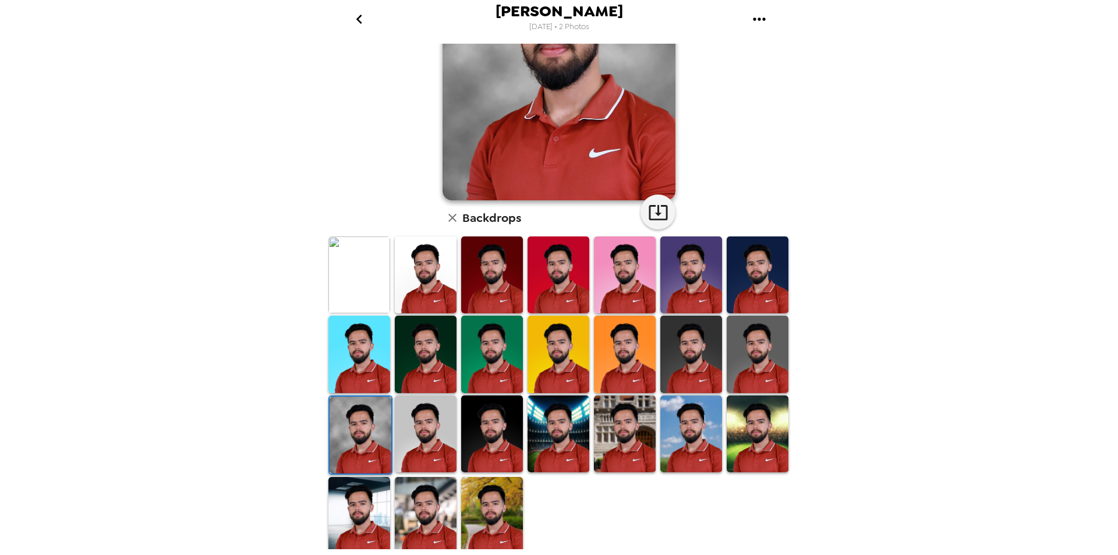
click at [631, 434] on img at bounding box center [625, 433] width 62 height 77
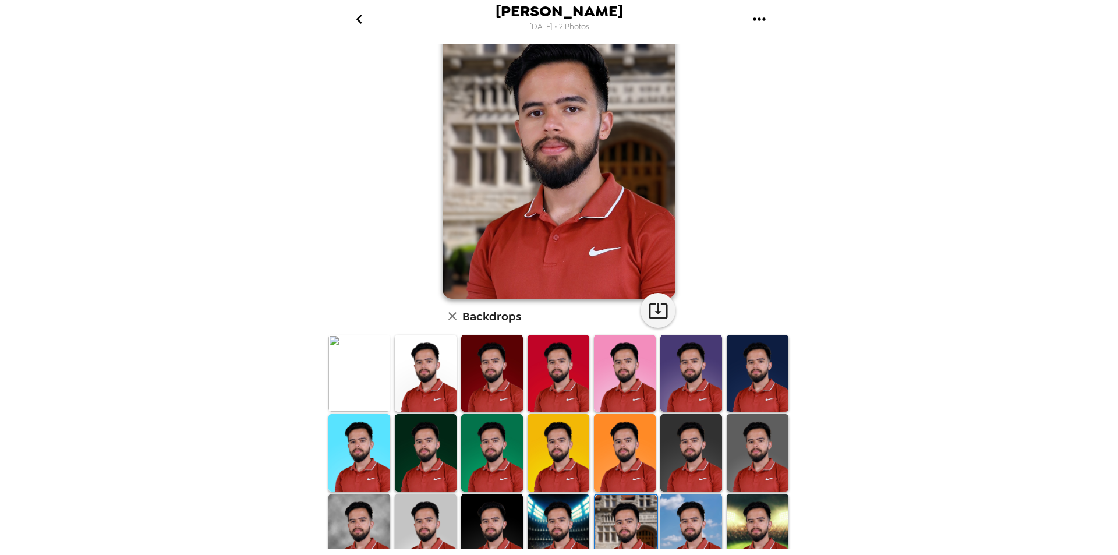
scroll to position [0, 0]
